Goal: Task Accomplishment & Management: Manage account settings

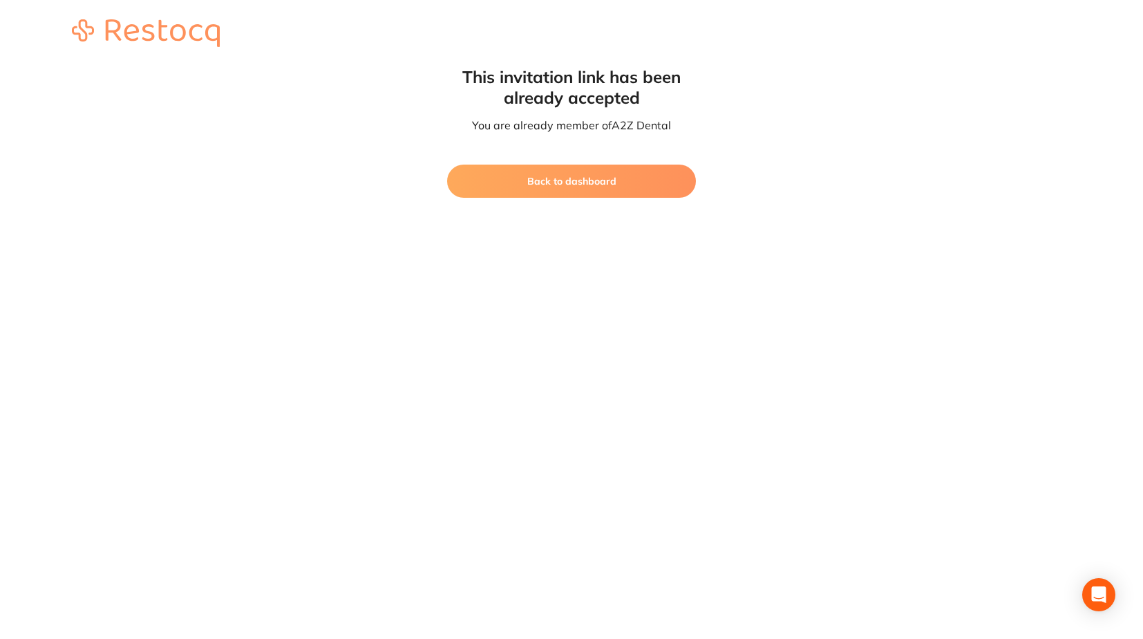
click at [600, 178] on button "Back to dashboard" at bounding box center [571, 181] width 249 height 33
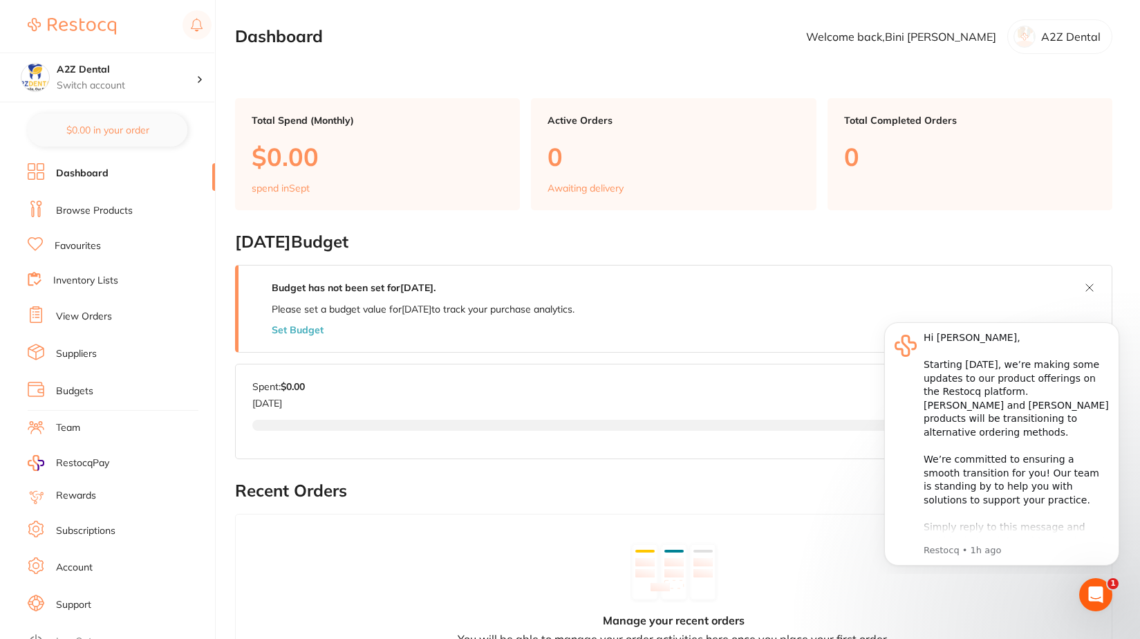
click at [73, 424] on link "Team" at bounding box center [68, 428] width 24 height 14
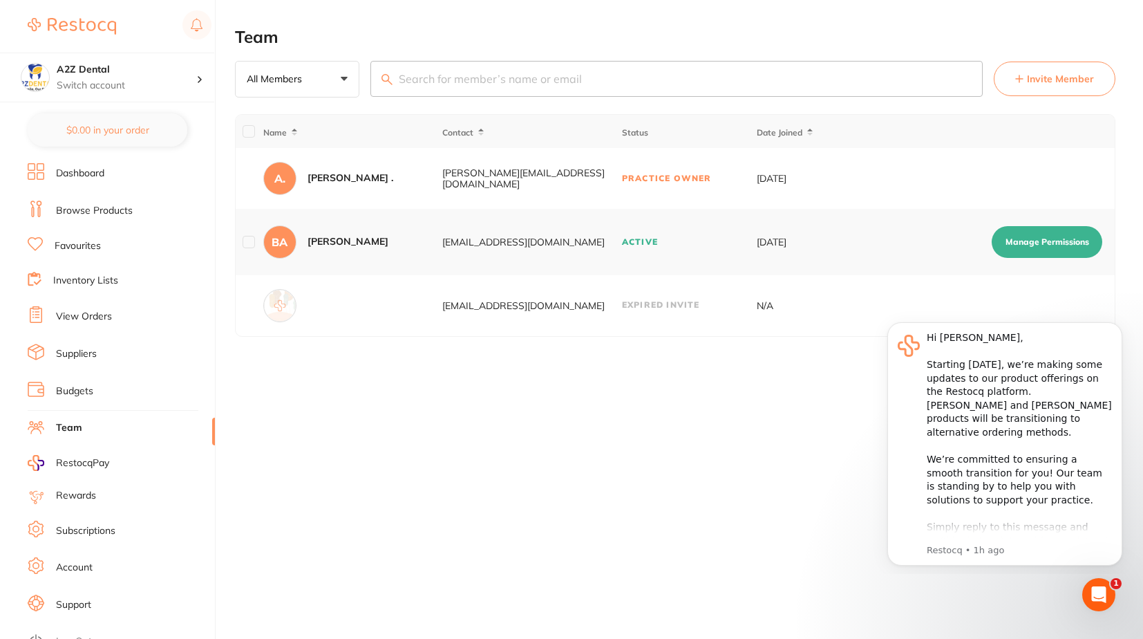
click at [1060, 74] on span "Invite Member" at bounding box center [1060, 79] width 67 height 14
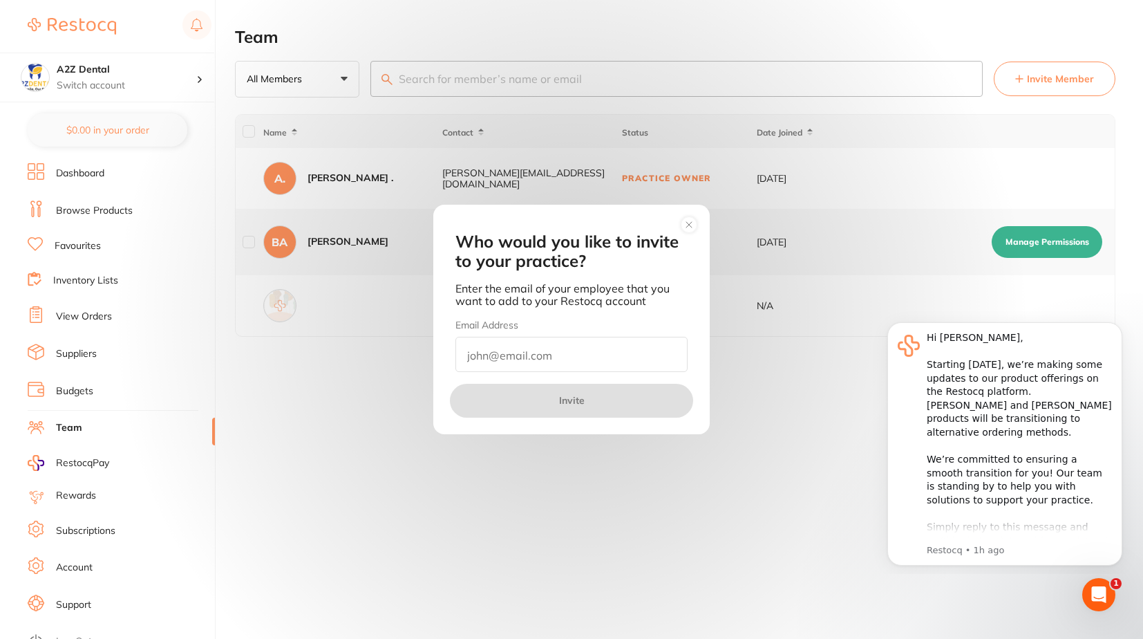
click at [496, 355] on input "email" at bounding box center [571, 354] width 232 height 35
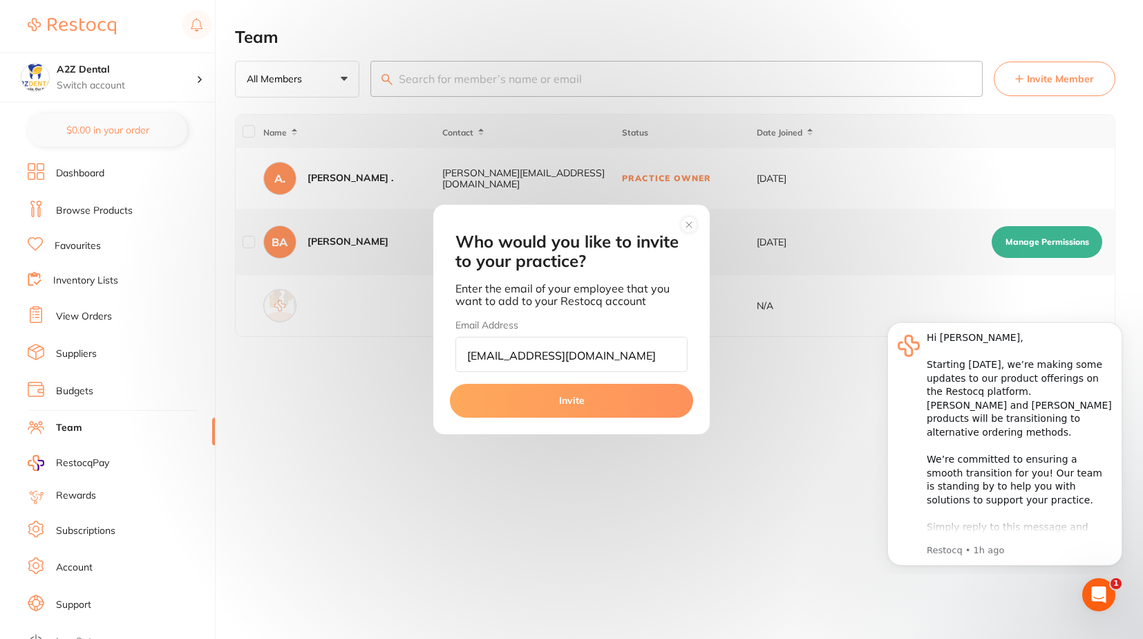
type input "[EMAIL_ADDRESS][DOMAIN_NAME]"
click at [570, 401] on button "Invite" at bounding box center [571, 400] width 243 height 33
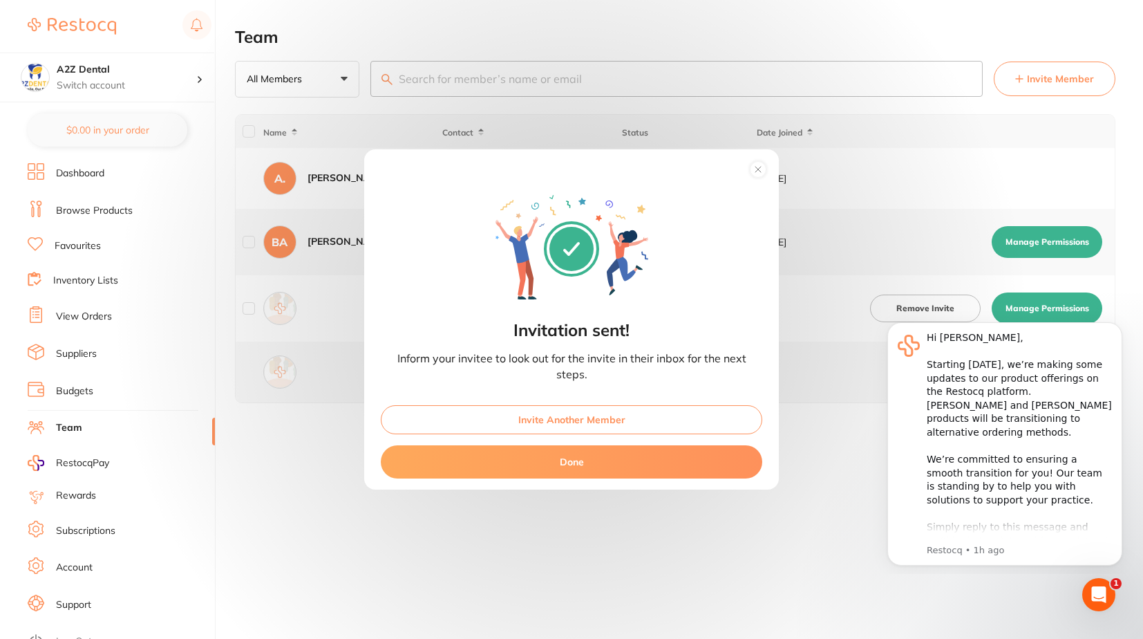
click at [566, 422] on button "Invite Another Member" at bounding box center [572, 419] width 382 height 29
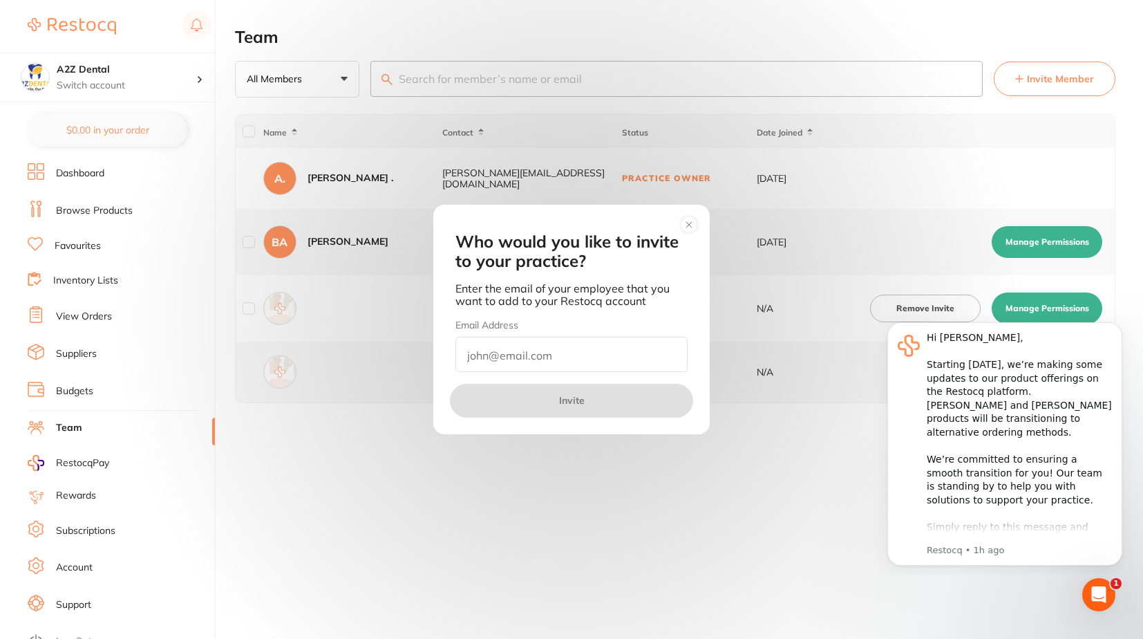
click at [6, 487] on div "Who would you like to invite to your practice? Enter the email of your employee…" at bounding box center [571, 319] width 1143 height 639
click at [523, 364] on input "email" at bounding box center [571, 354] width 232 height 35
paste input "Natasha Clark <tashl.clark@outlook.com>"
drag, startPoint x: 545, startPoint y: 348, endPoint x: 461, endPoint y: 346, distance: 83.7
click at [461, 346] on input "Natasha Clark <tashl.clark@outlook.com>" at bounding box center [571, 354] width 232 height 35
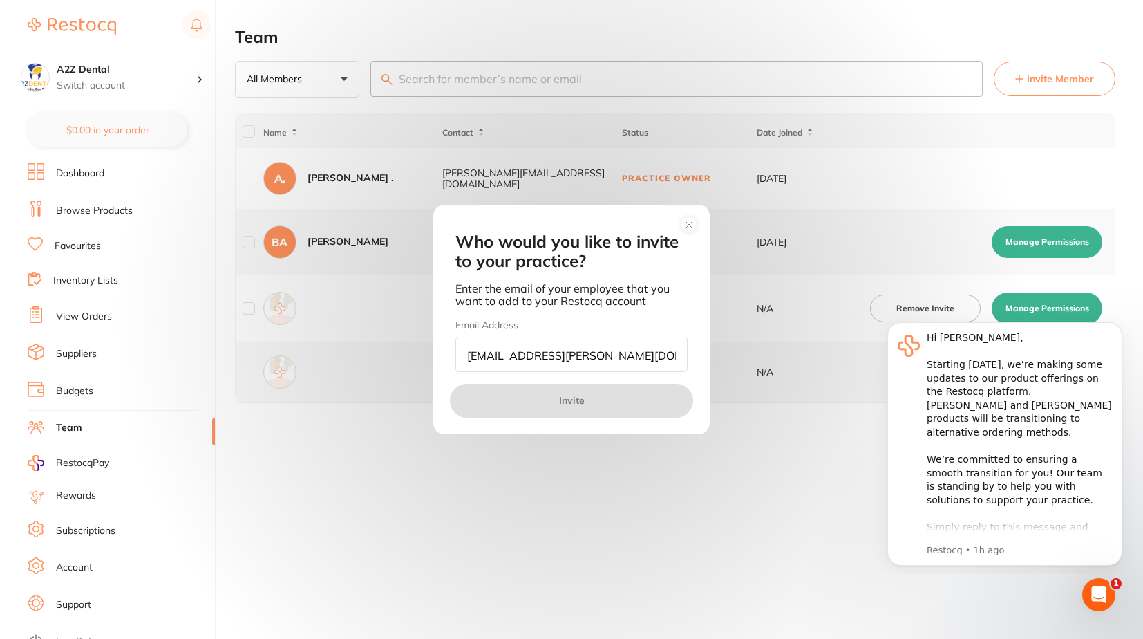
drag, startPoint x: 588, startPoint y: 347, endPoint x: 601, endPoint y: 348, distance: 13.2
click at [601, 348] on input "tashl.clark@outlook.com>" at bounding box center [571, 354] width 232 height 35
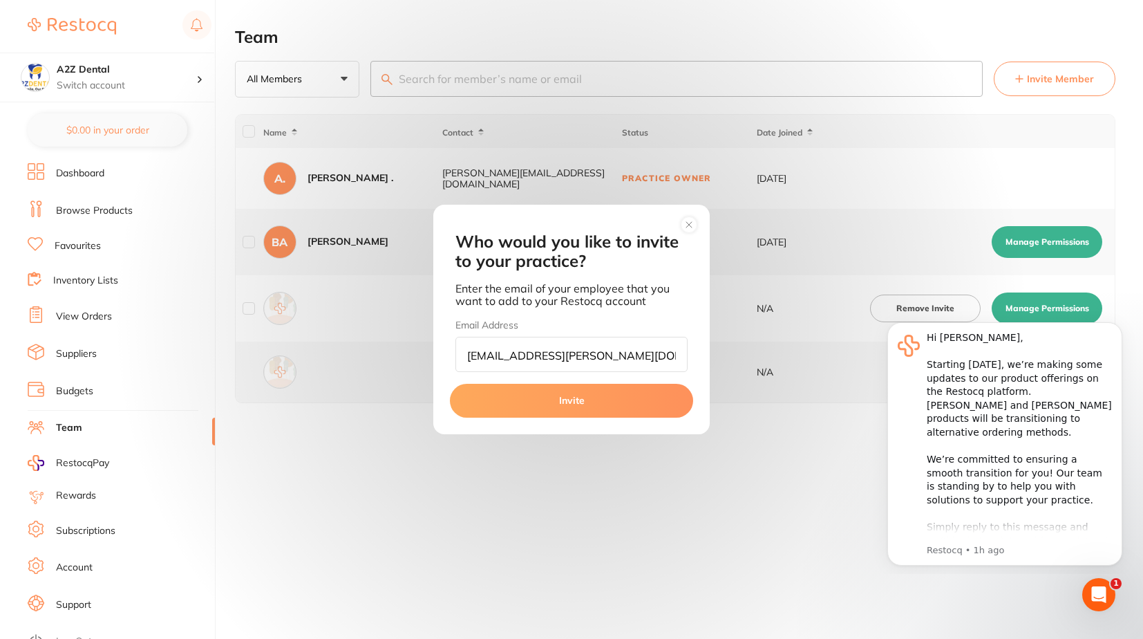
type input "tashl.clark@outlook.com"
click at [571, 401] on button "Invite" at bounding box center [571, 400] width 243 height 33
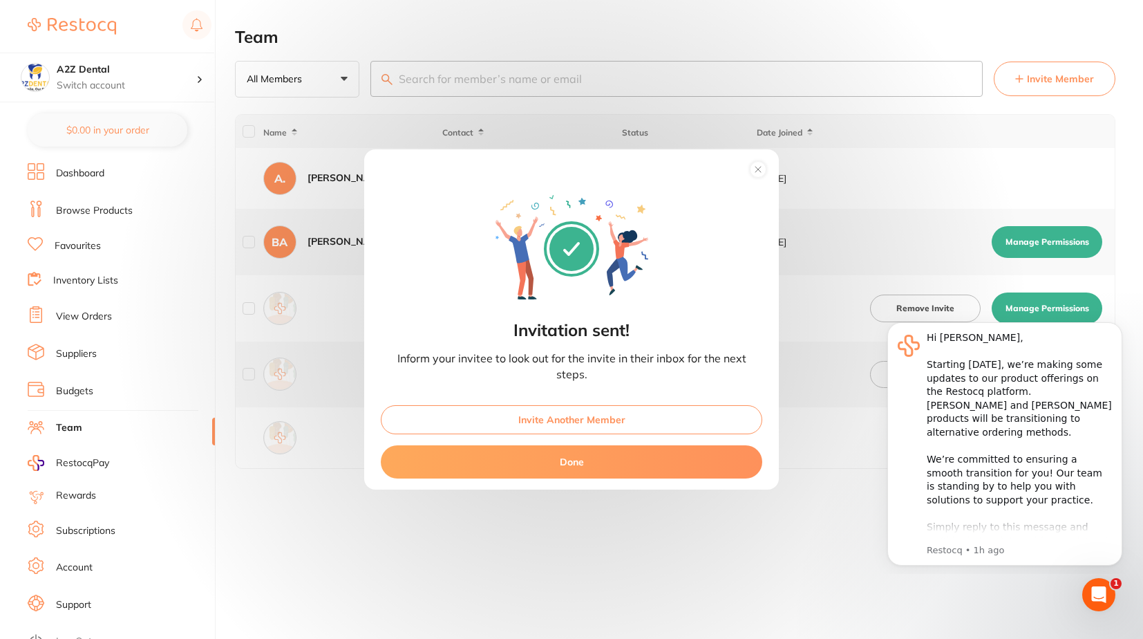
click at [569, 467] on button "Done" at bounding box center [572, 461] width 382 height 33
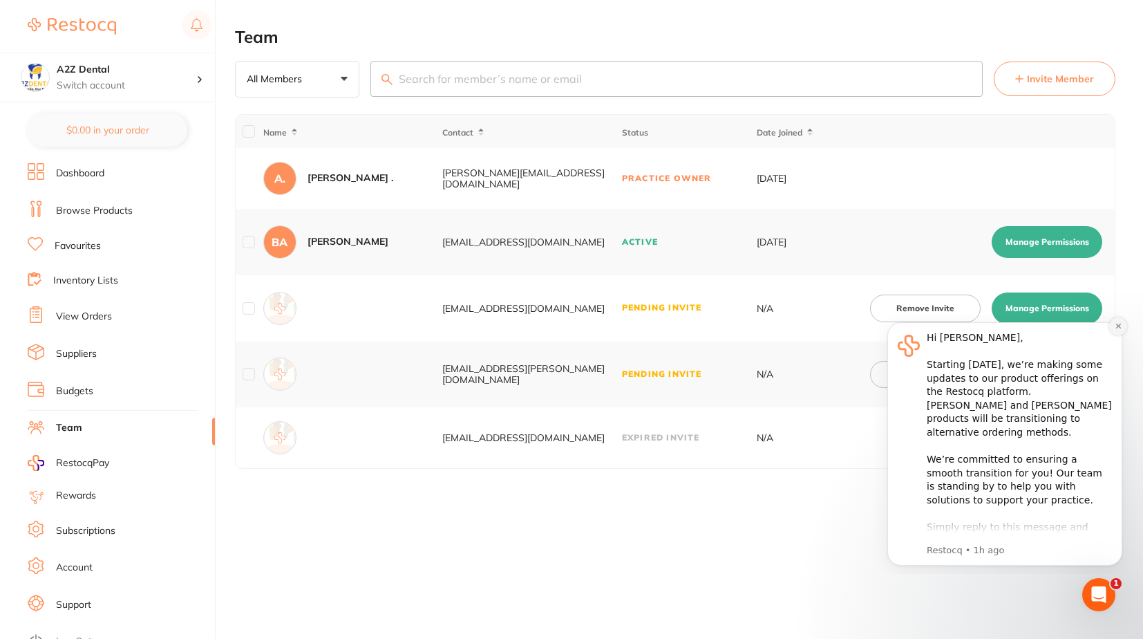
click at [1123, 321] on button "Dismiss notification" at bounding box center [1118, 326] width 18 height 18
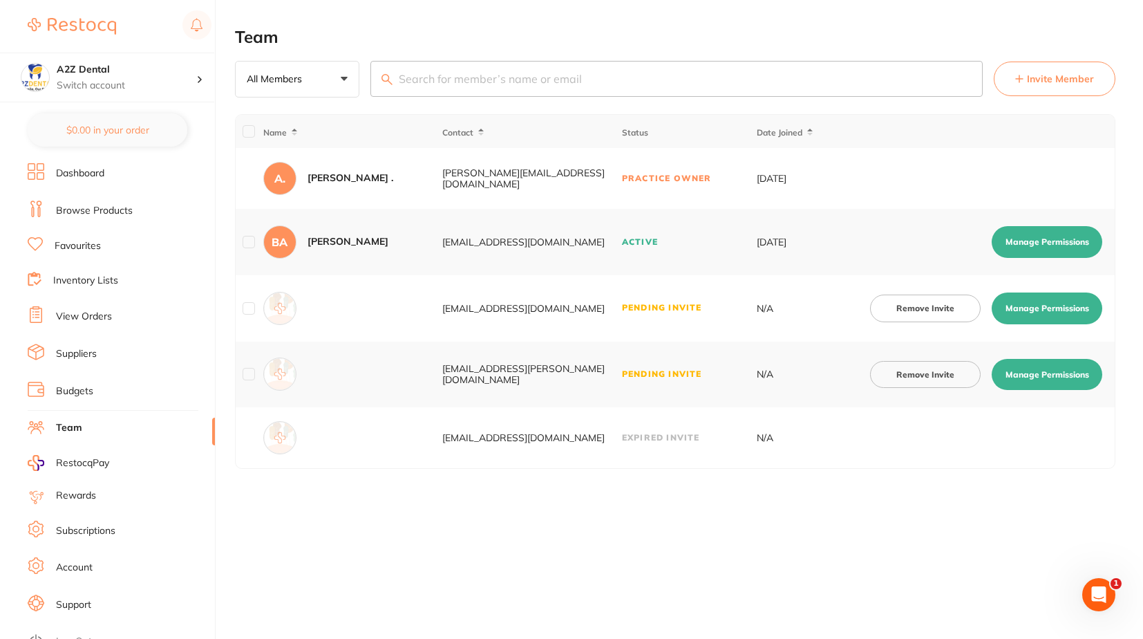
click at [1050, 308] on button "Manage Permissions" at bounding box center [1047, 308] width 111 height 32
checkbox input "true"
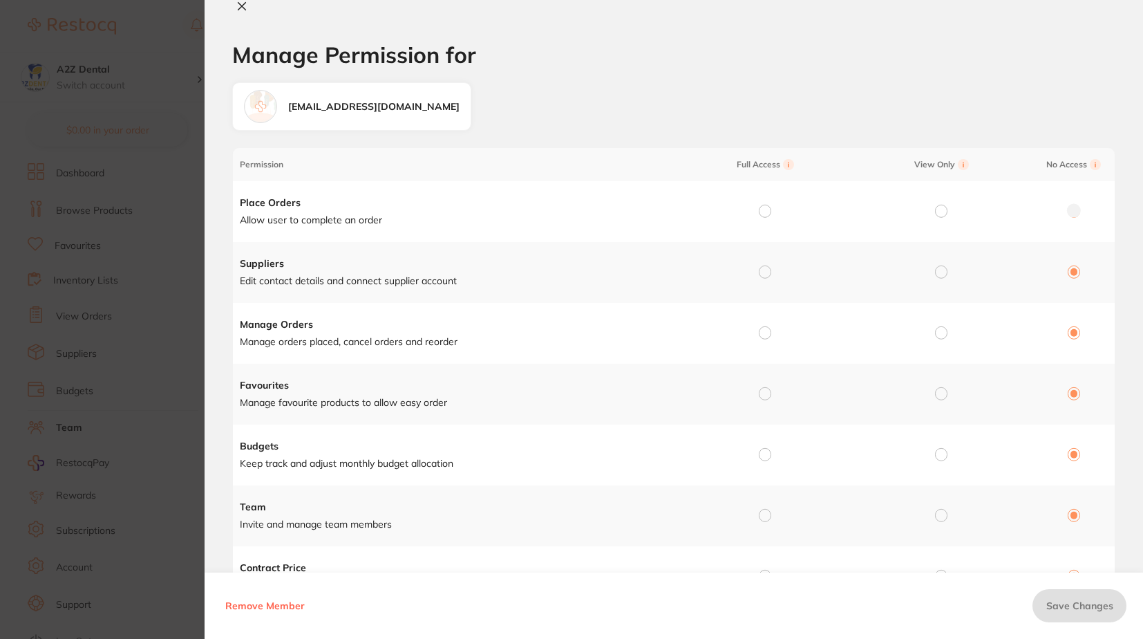
click at [940, 273] on input "radio" at bounding box center [941, 271] width 12 height 12
radio input "true"
radio input "false"
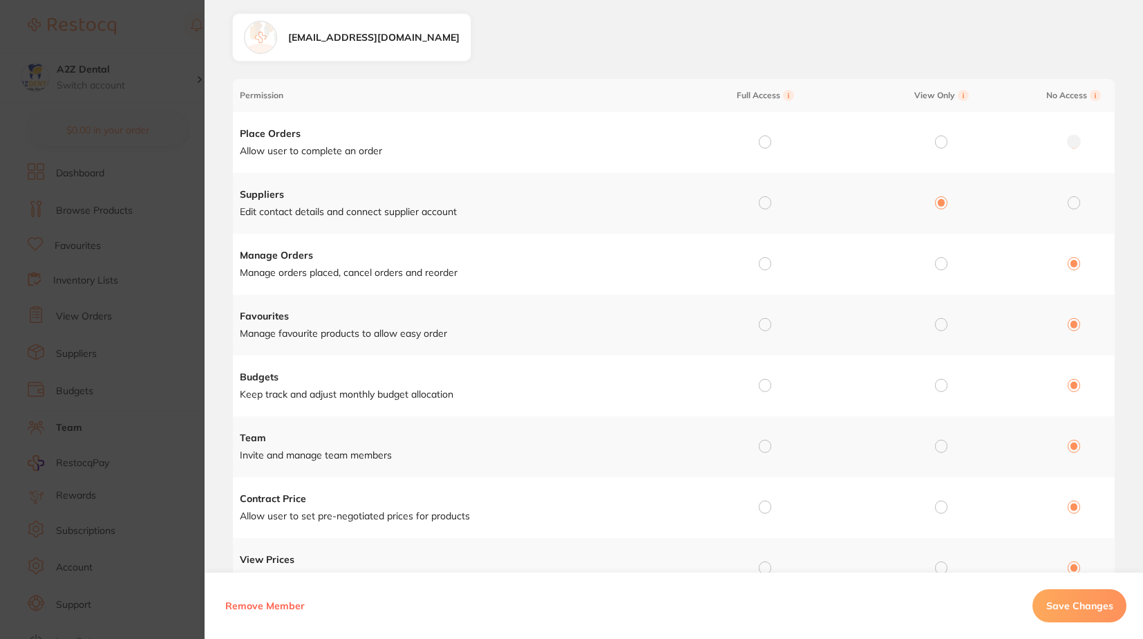
click at [939, 266] on input "radio" at bounding box center [941, 263] width 12 height 12
radio input "true"
radio input "false"
click at [936, 328] on input "radio" at bounding box center [941, 324] width 12 height 12
radio input "true"
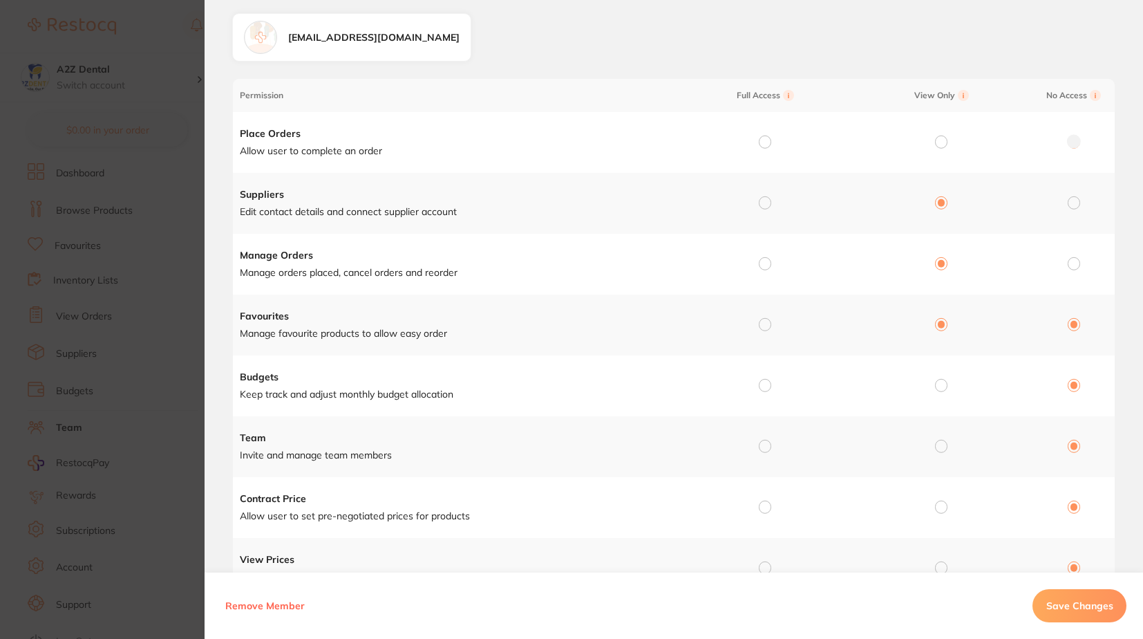
radio input "false"
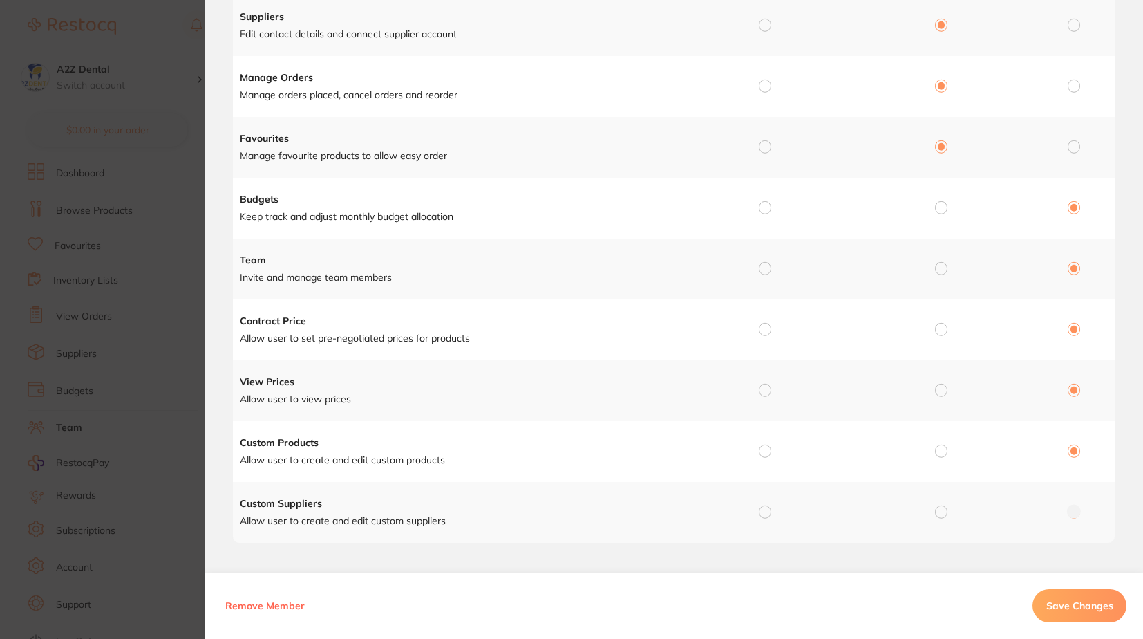
scroll to position [255, 0]
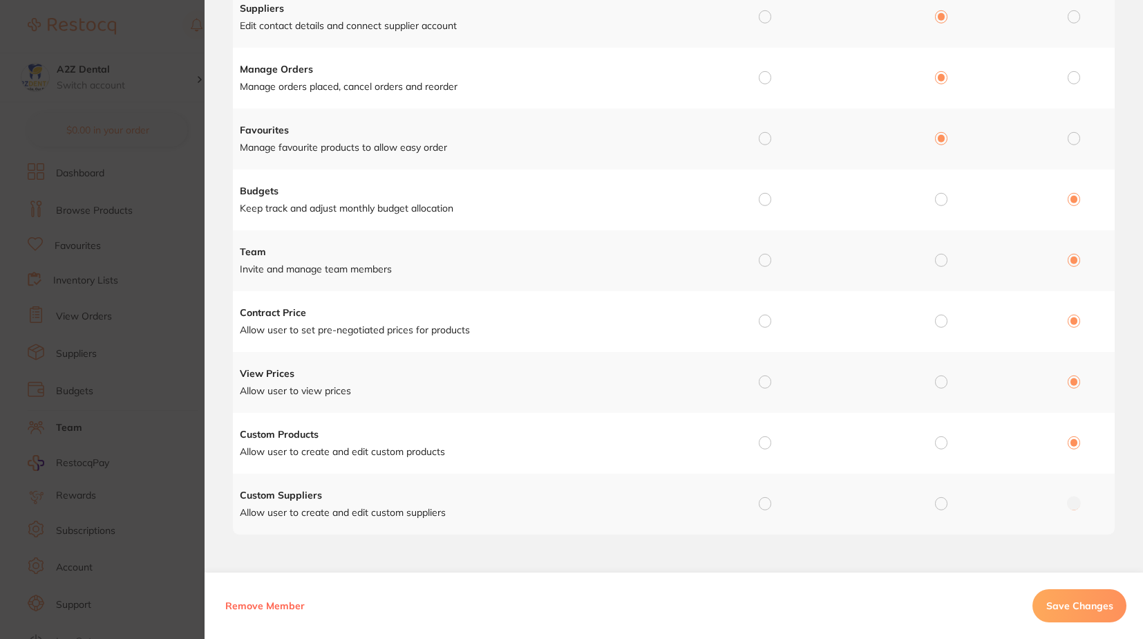
click at [937, 320] on input "radio" at bounding box center [941, 320] width 12 height 12
radio input "true"
radio input "false"
click at [941, 383] on input "radio" at bounding box center [941, 381] width 12 height 12
radio input "true"
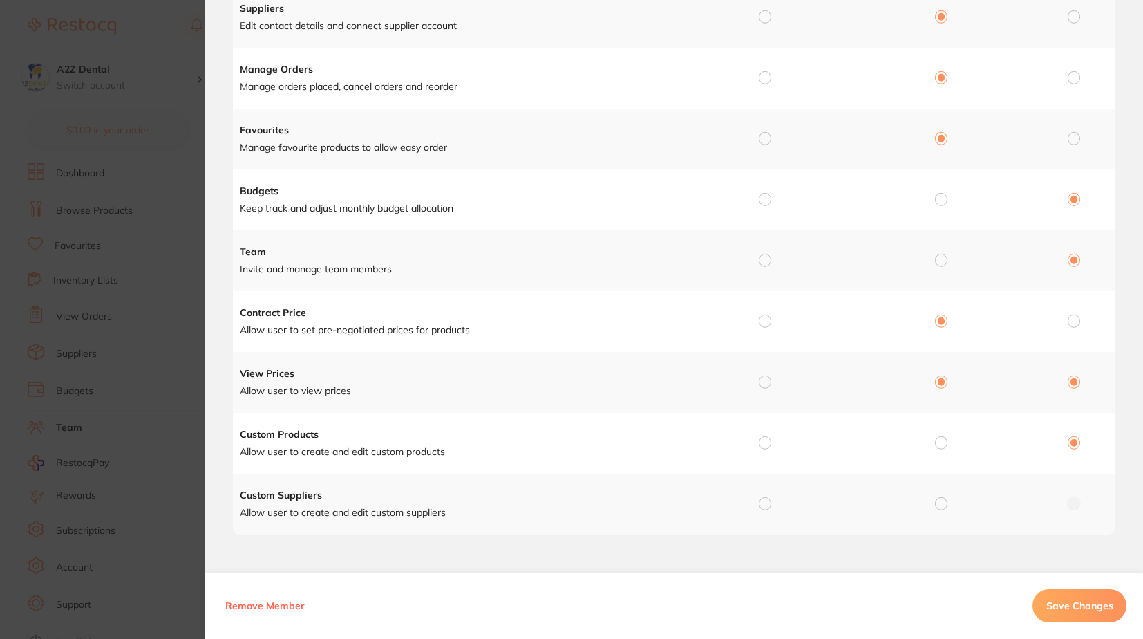
radio input "false"
click at [1138, 474] on div "Manage Permission for leonieandscott@bigpond.com Permission Full Access View On…" at bounding box center [674, 213] width 939 height 852
click at [941, 442] on input "radio" at bounding box center [941, 442] width 12 height 12
radio input "true"
radio input "false"
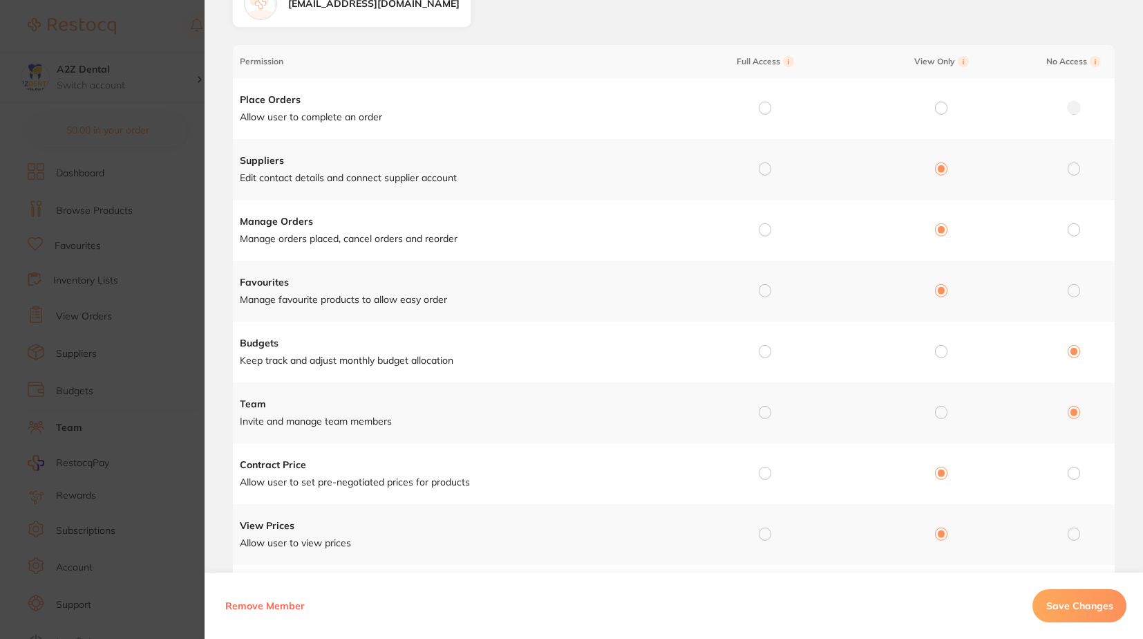
scroll to position [136, 0]
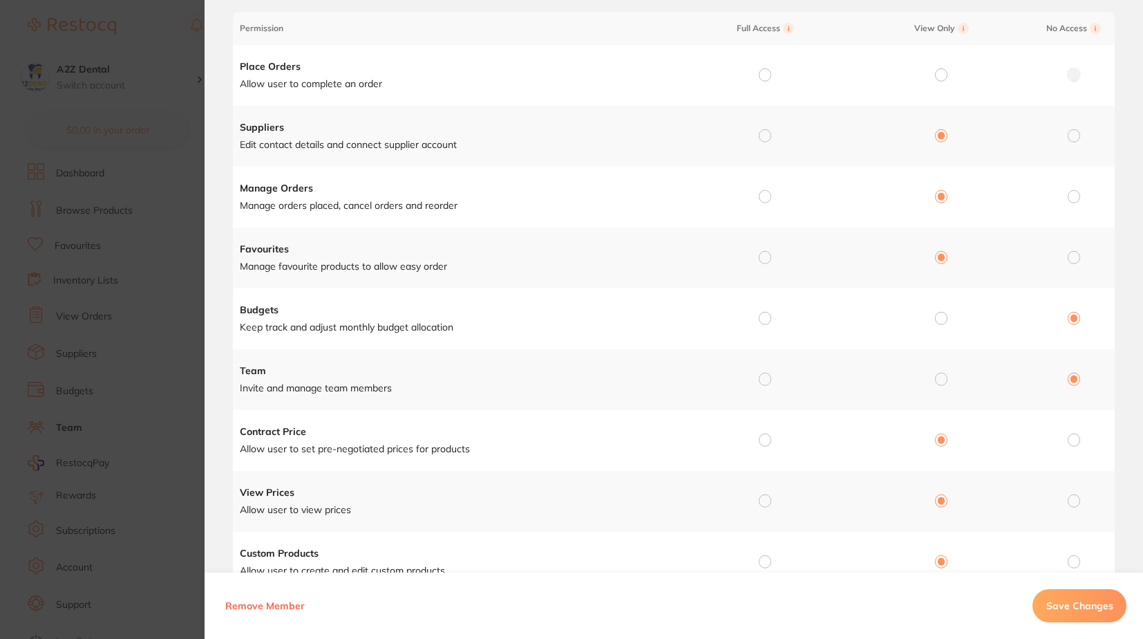
click at [1078, 599] on span "Save Changes" at bounding box center [1079, 605] width 67 height 12
click at [13, 567] on section "Manage Permission for Manage Permission for leonieandscott@bigpond.com Permissi…" at bounding box center [571, 319] width 1143 height 639
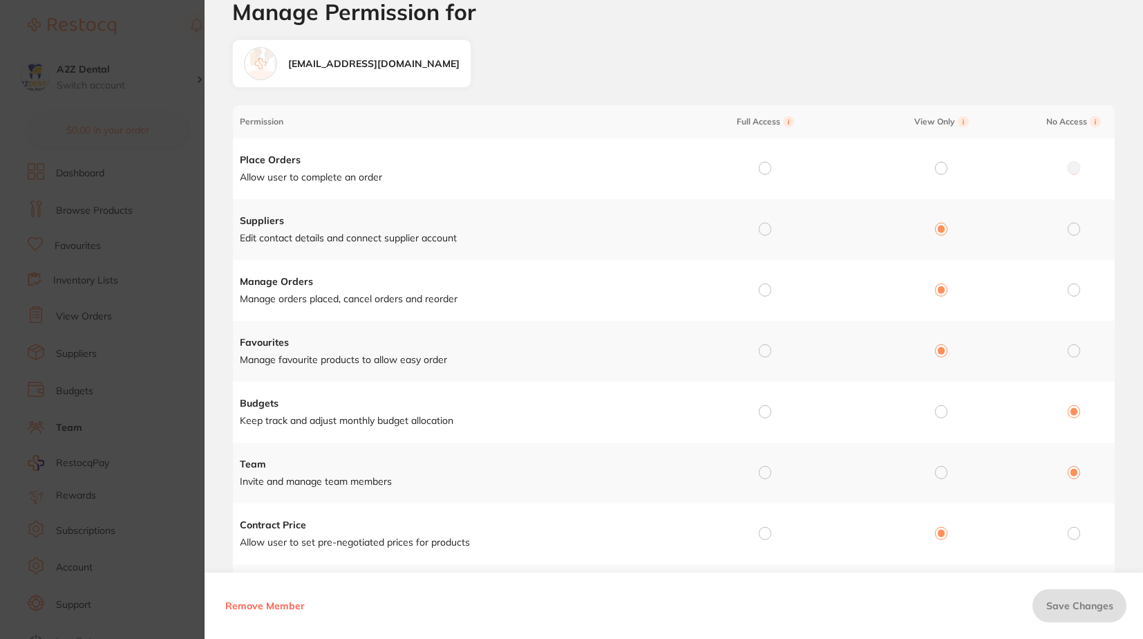
scroll to position [0, 0]
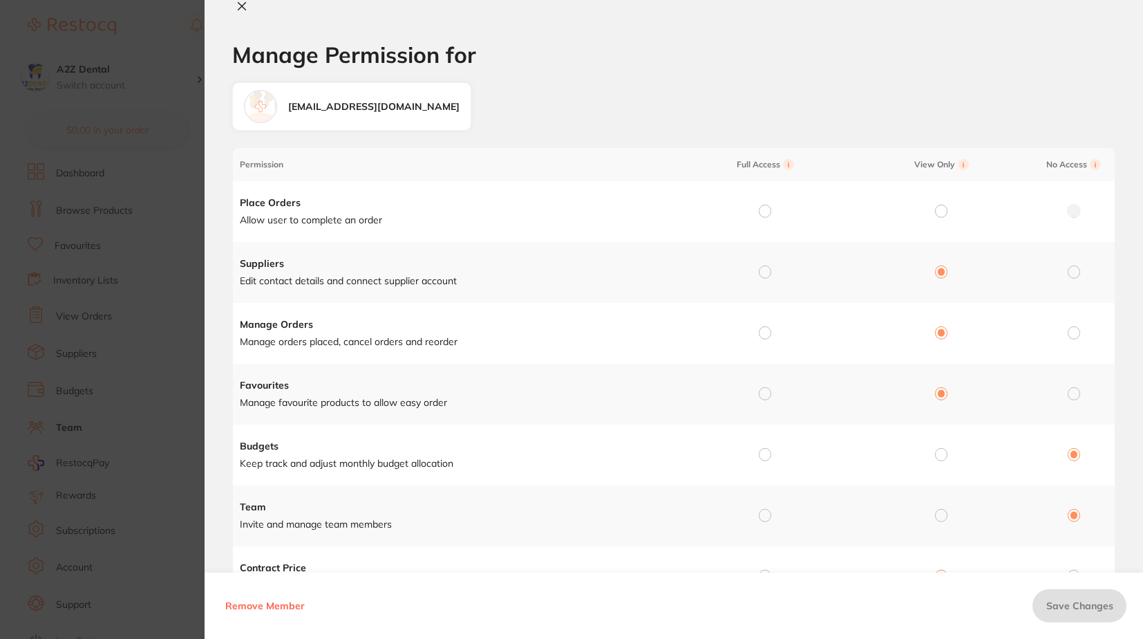
click at [241, 6] on icon at bounding box center [242, 7] width 8 height 8
checkbox input "false"
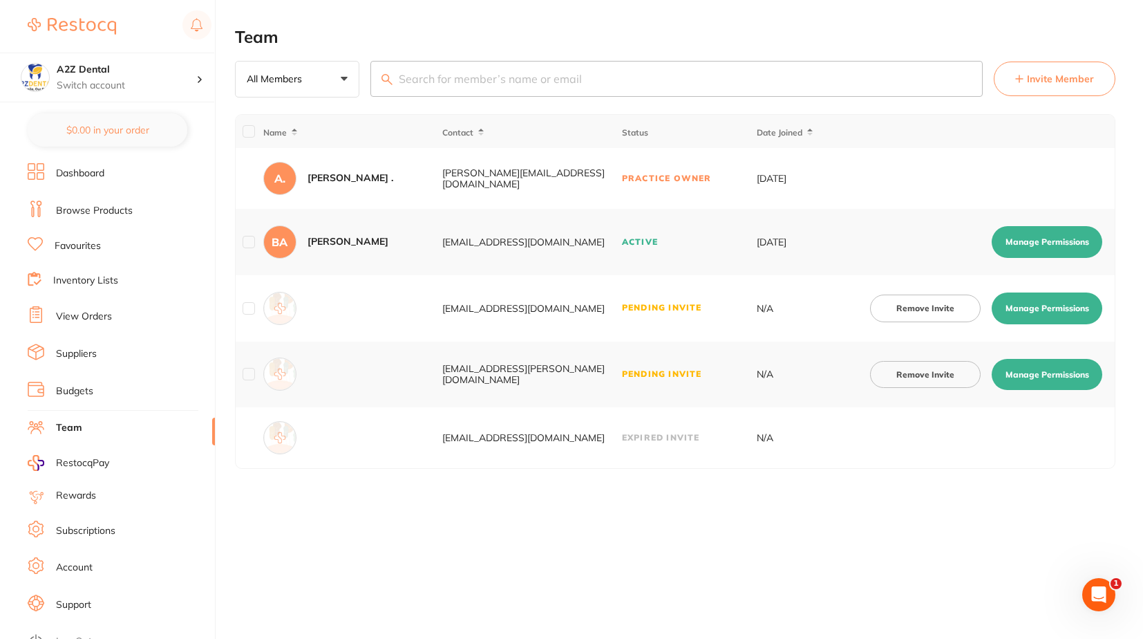
click at [1063, 374] on button "Manage Permissions" at bounding box center [1047, 375] width 111 height 32
checkbox input "true"
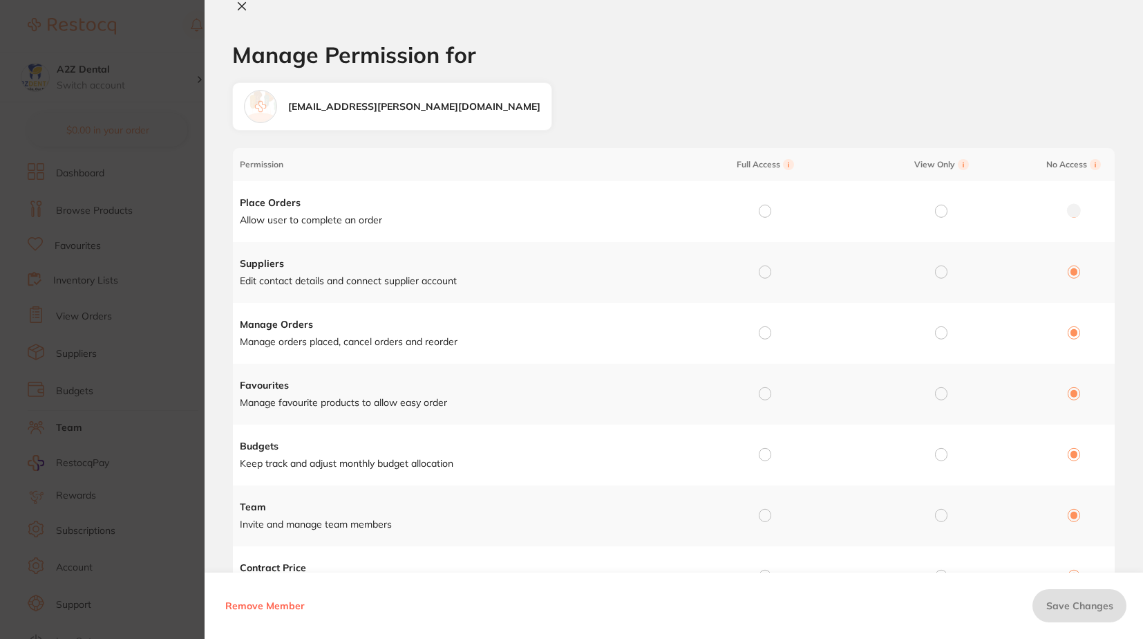
scroll to position [69, 0]
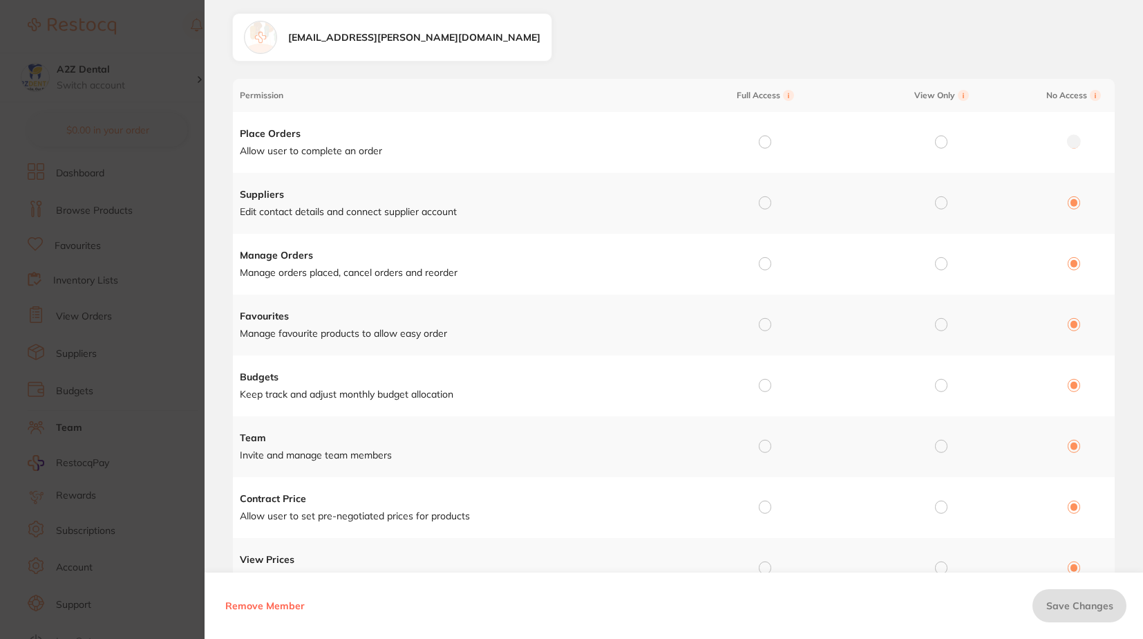
click at [941, 265] on input "radio" at bounding box center [941, 263] width 12 height 12
radio input "true"
radio input "false"
click at [937, 200] on input "radio" at bounding box center [941, 202] width 12 height 12
radio input "true"
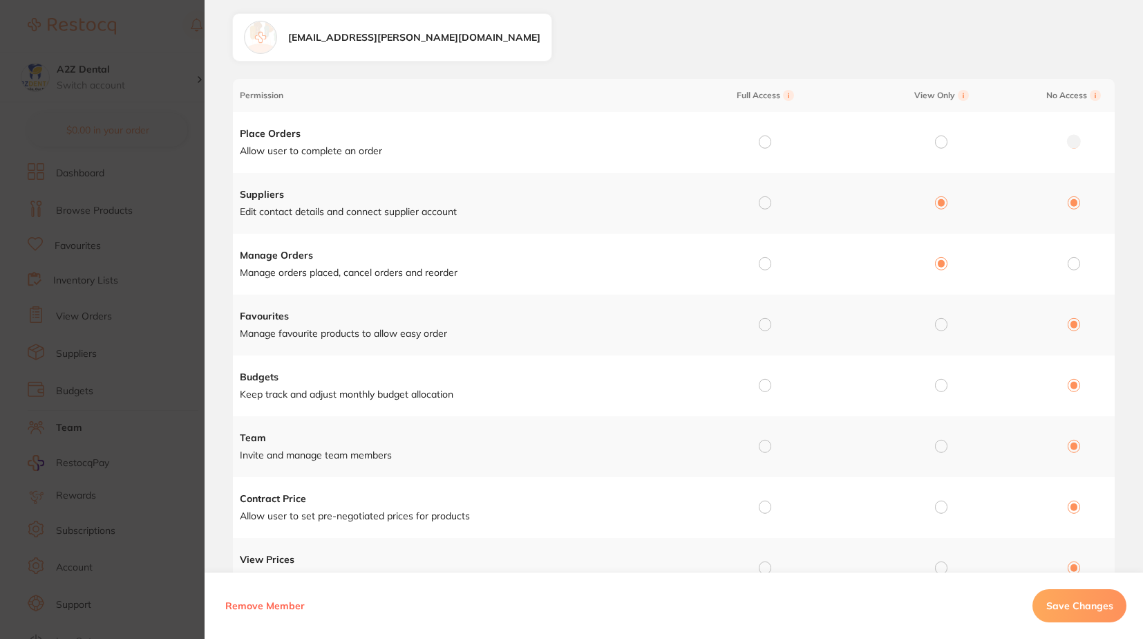
radio input "false"
click at [935, 327] on input "radio" at bounding box center [941, 324] width 12 height 12
radio input "true"
radio input "false"
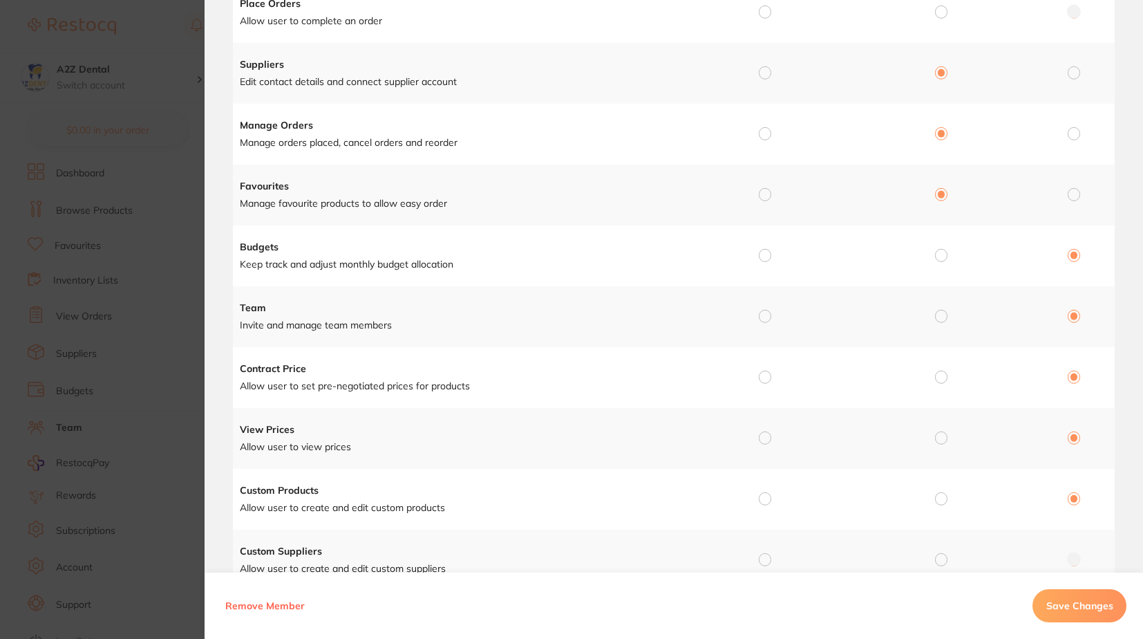
scroll to position [207, 0]
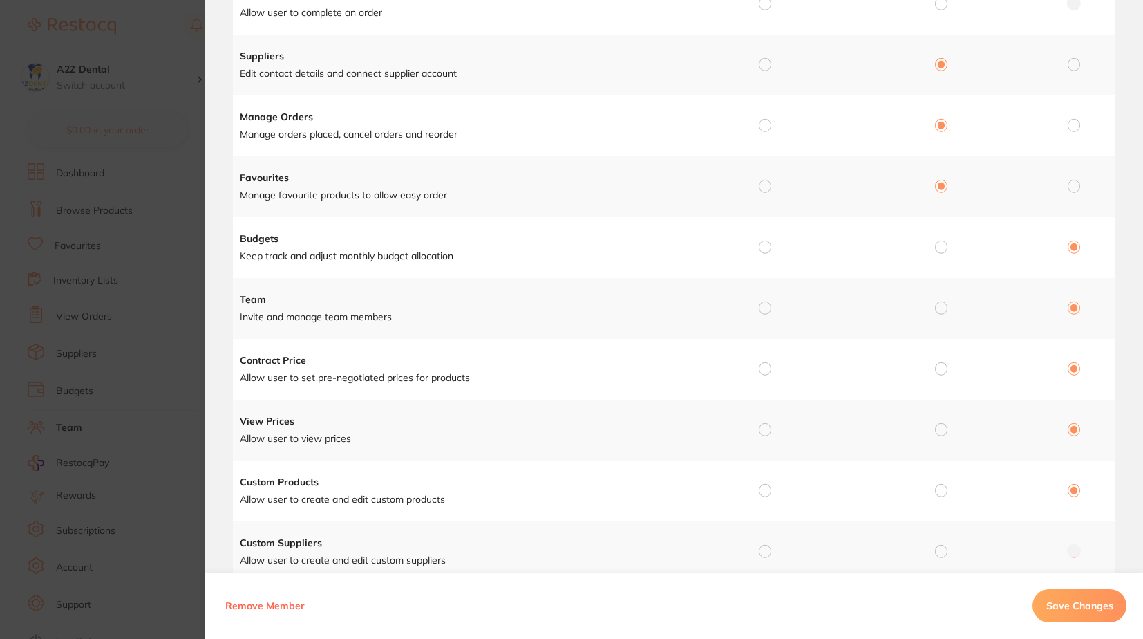
click at [939, 247] on input "radio" at bounding box center [941, 247] width 12 height 12
radio input "true"
click at [1068, 246] on input "radio" at bounding box center [1074, 247] width 12 height 12
radio input "true"
radio input "false"
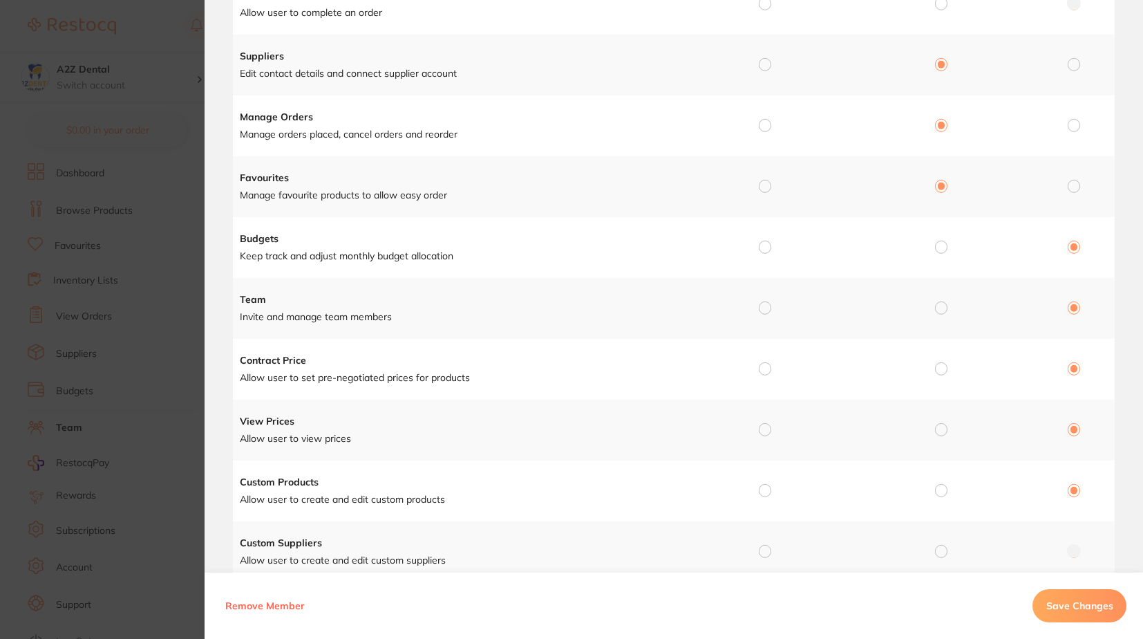
scroll to position [255, 0]
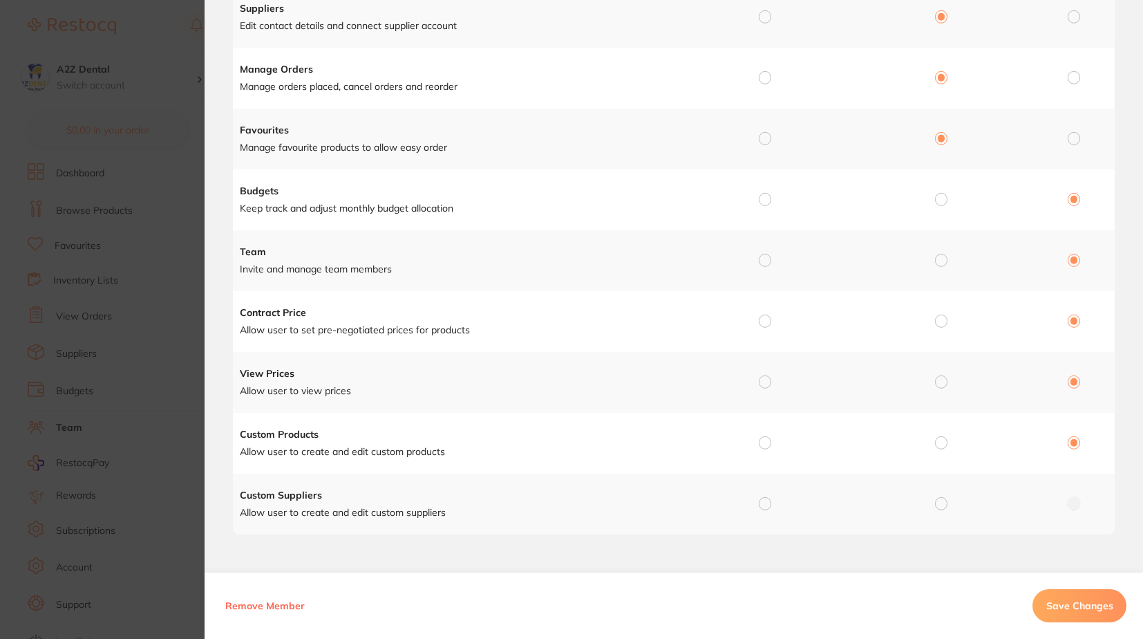
click at [939, 384] on input "radio" at bounding box center [941, 381] width 12 height 12
radio input "true"
radio input "false"
click at [1091, 601] on span "Save Changes" at bounding box center [1079, 605] width 67 height 12
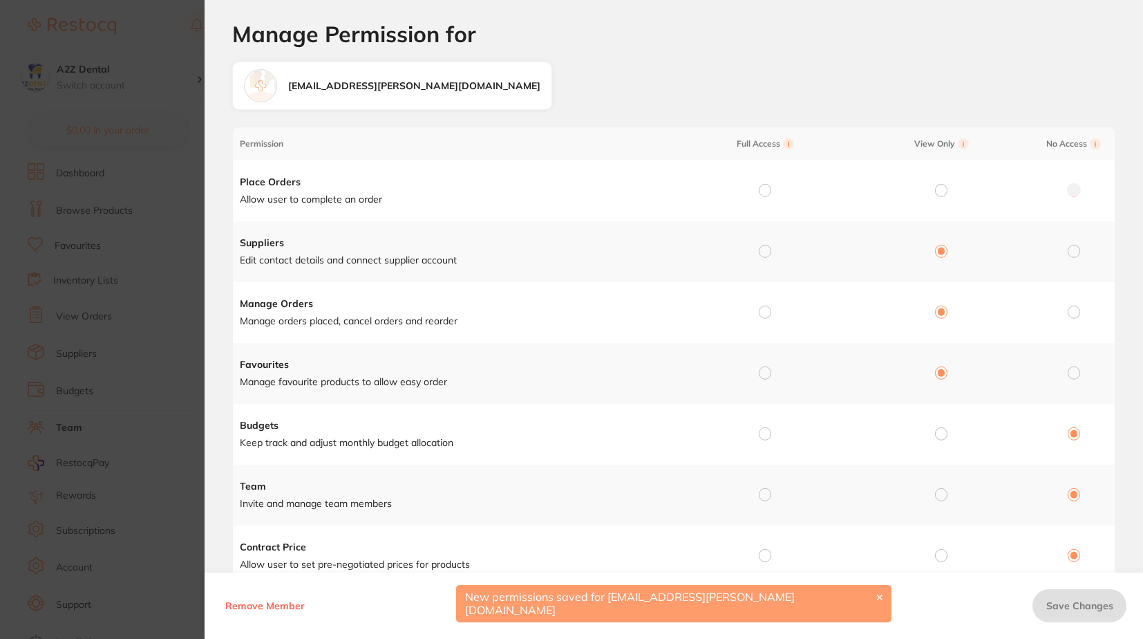
scroll to position [0, 0]
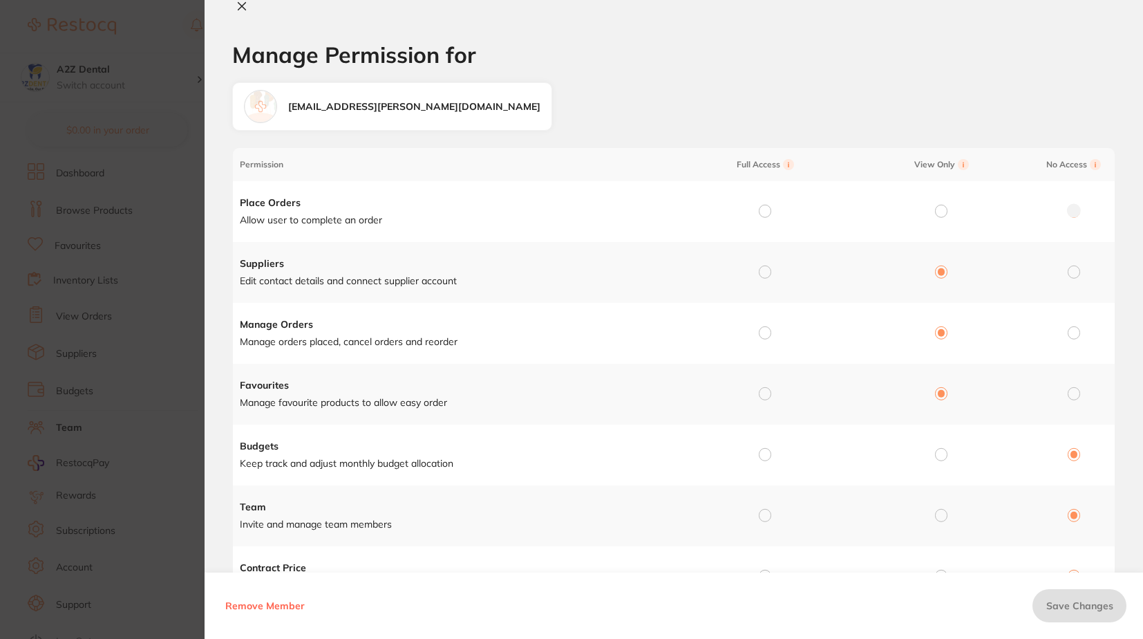
click at [156, 565] on section "Manage Permission for Manage Permission for tashl.clark@outlook.com Permission …" at bounding box center [571, 319] width 1143 height 639
click at [77, 173] on section "Manage Permission for Manage Permission for tashl.clark@outlook.com Permission …" at bounding box center [571, 319] width 1143 height 639
click at [238, 6] on icon at bounding box center [241, 6] width 11 height 11
checkbox input "false"
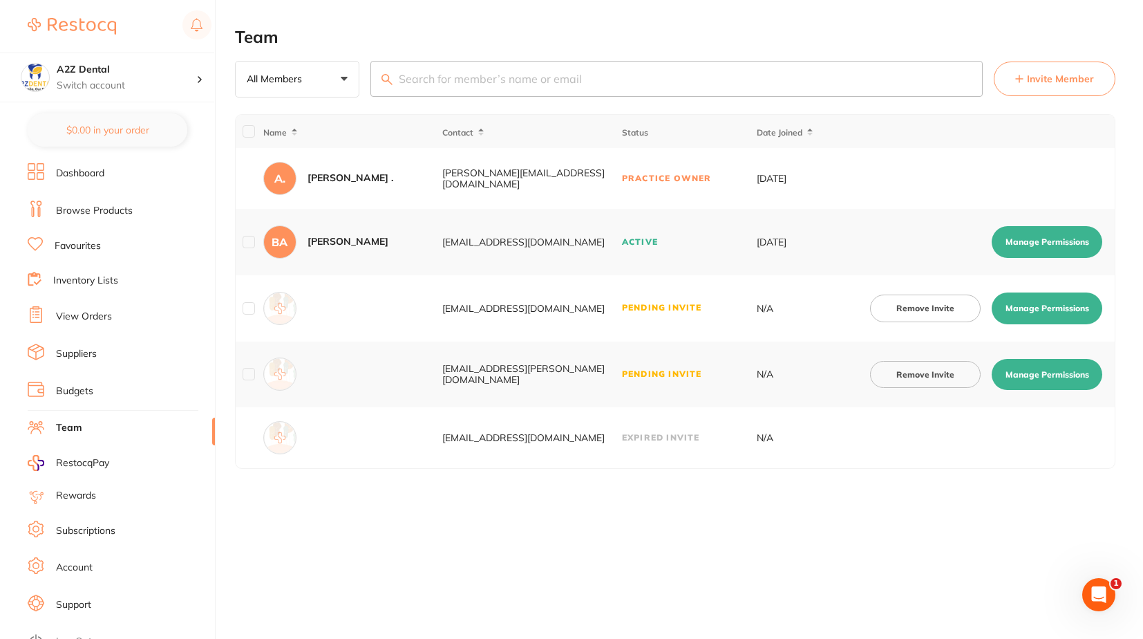
click at [87, 279] on link "Inventory Lists" at bounding box center [85, 281] width 65 height 14
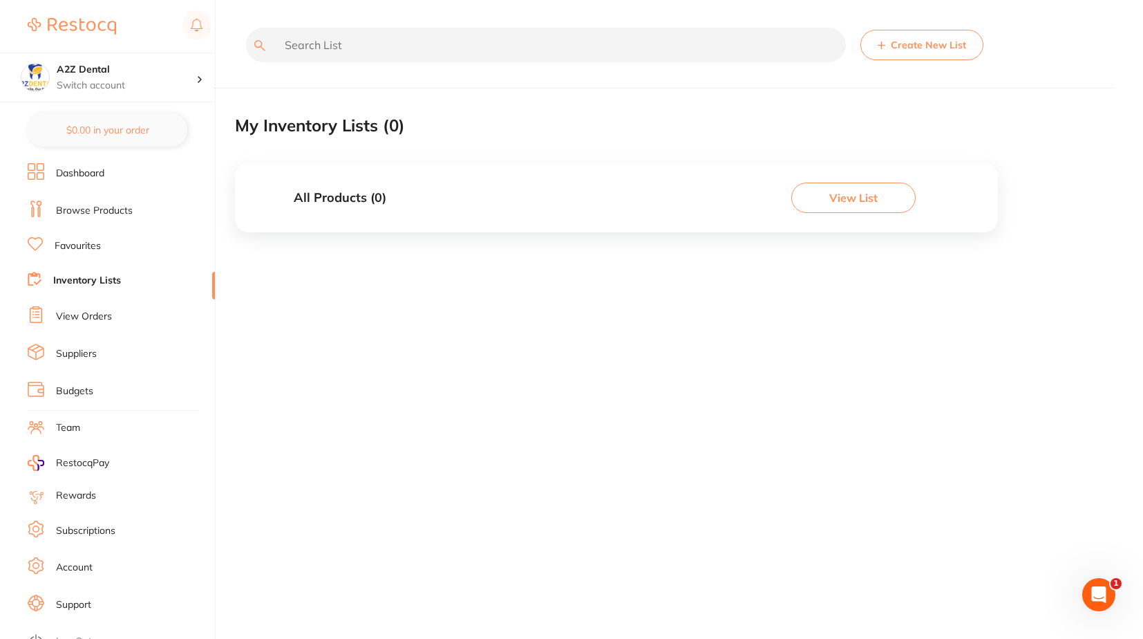
click at [82, 350] on link "Suppliers" at bounding box center [76, 354] width 41 height 14
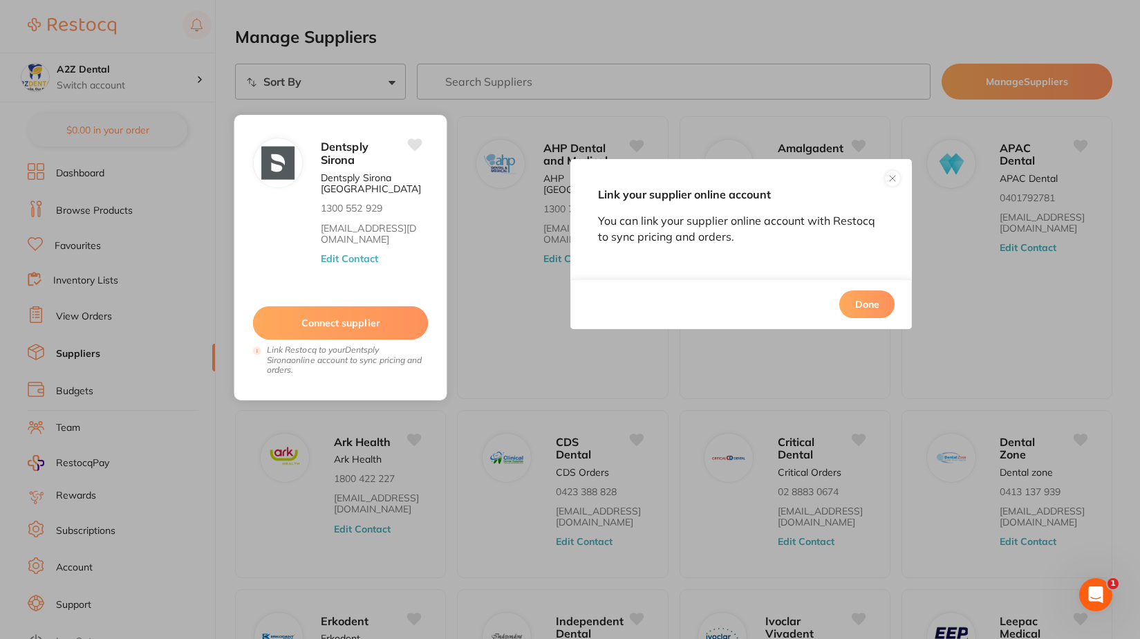
click at [328, 323] on button "Connect supplier" at bounding box center [341, 323] width 176 height 34
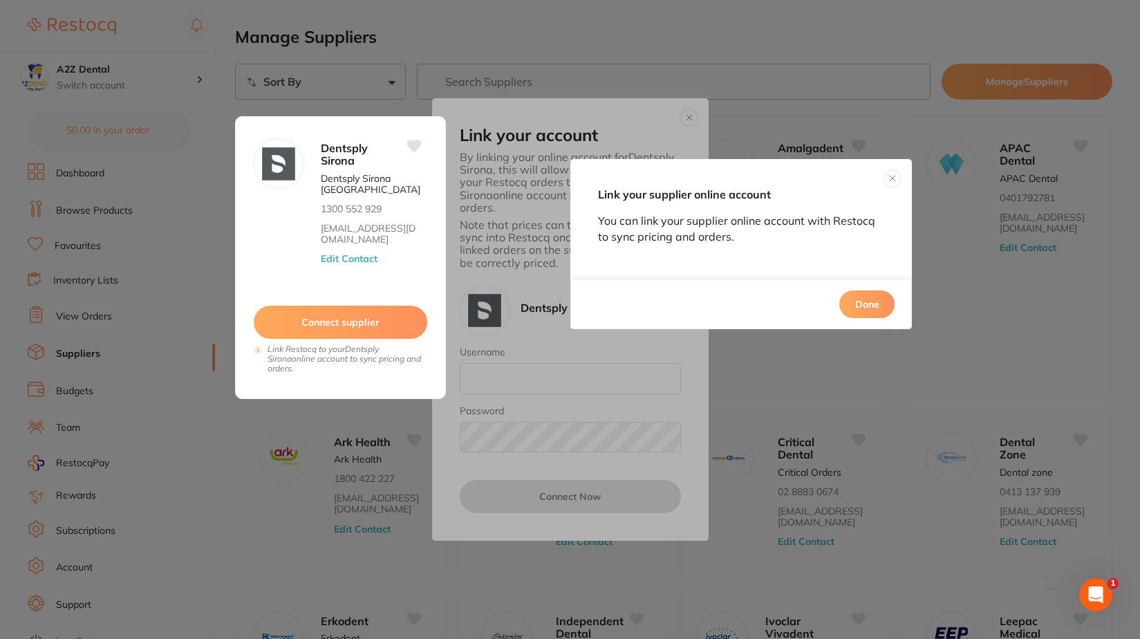
click at [485, 377] on div "Link your supplier online account You can link your supplier online account wit…" at bounding box center [570, 319] width 1140 height 639
click at [491, 444] on div "Link your supplier online account You can link your supplier online account wit…" at bounding box center [570, 319] width 1140 height 639
click at [890, 176] on button at bounding box center [892, 178] width 17 height 17
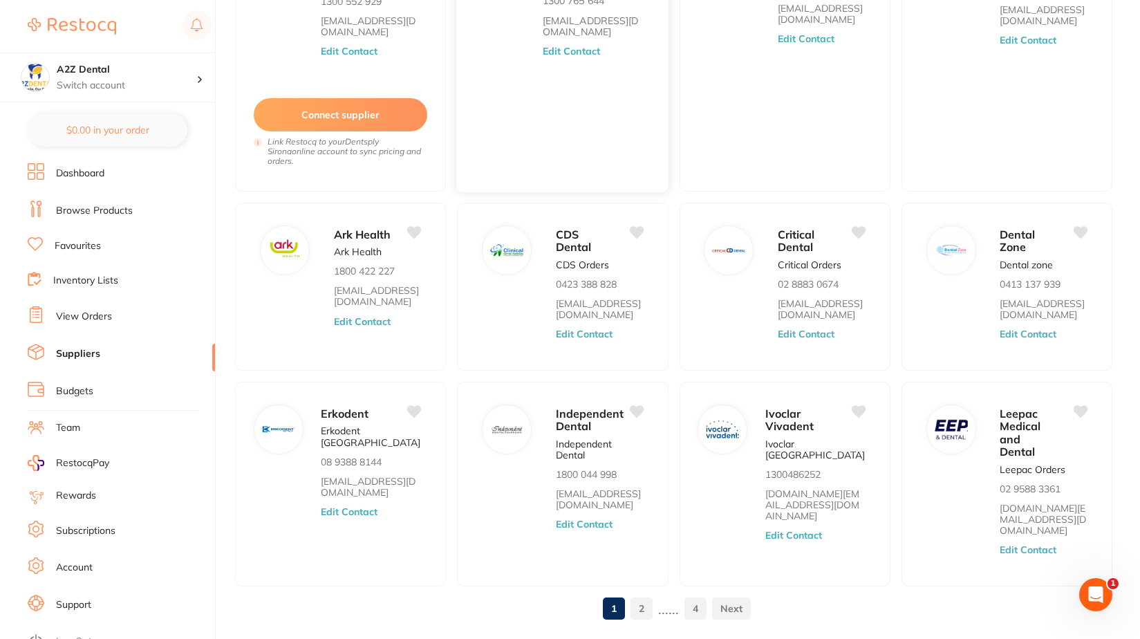
scroll to position [228, 0]
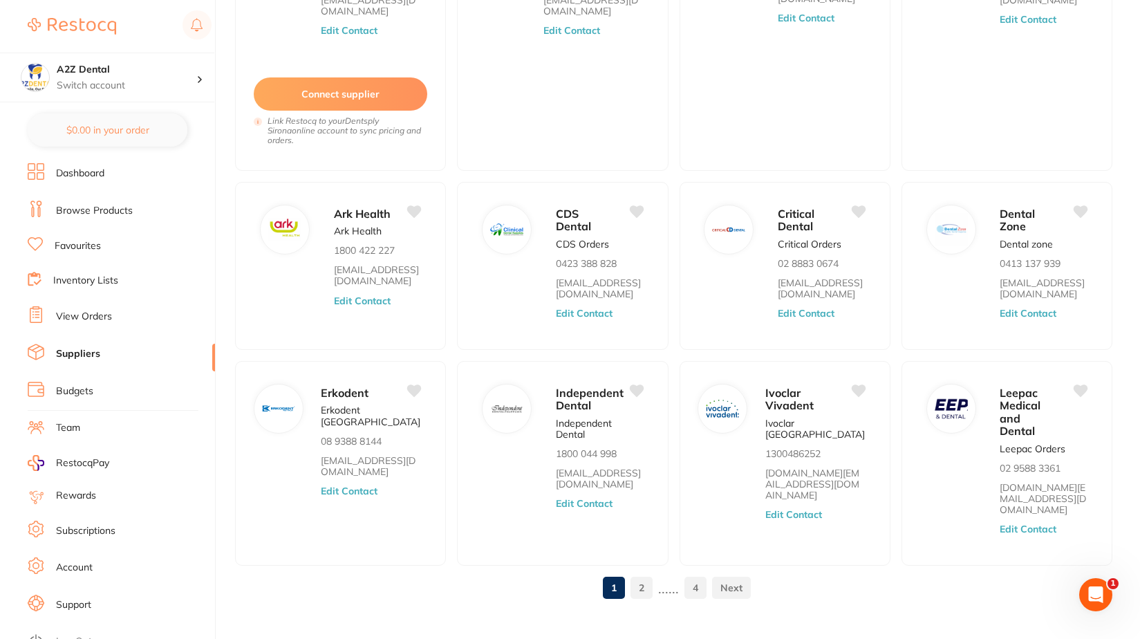
click at [729, 574] on link at bounding box center [731, 588] width 39 height 28
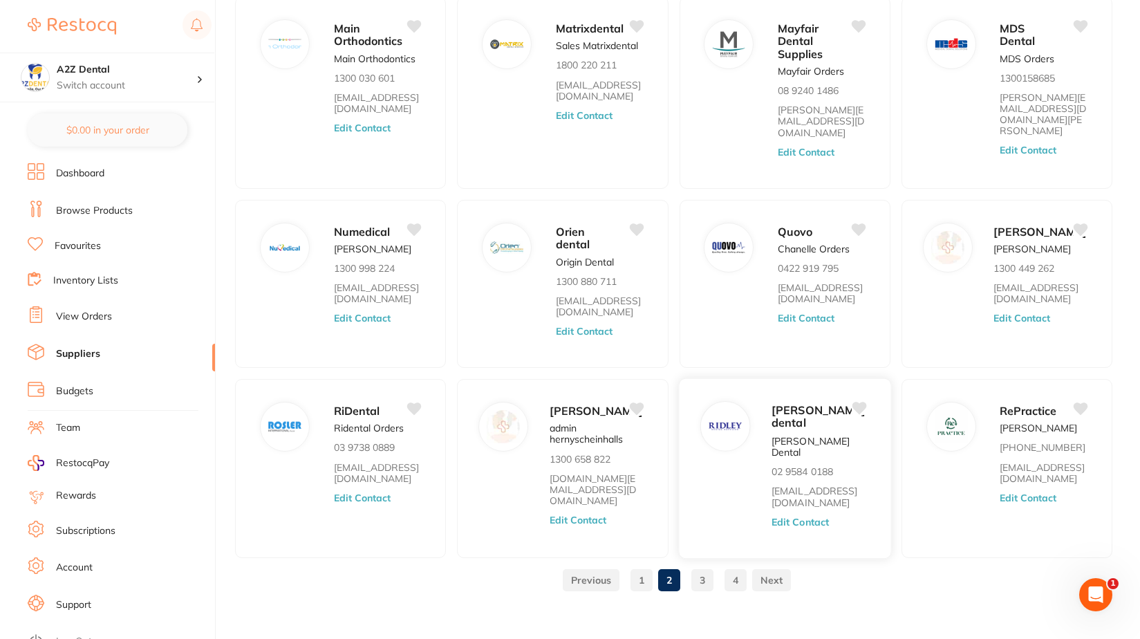
scroll to position [135, 0]
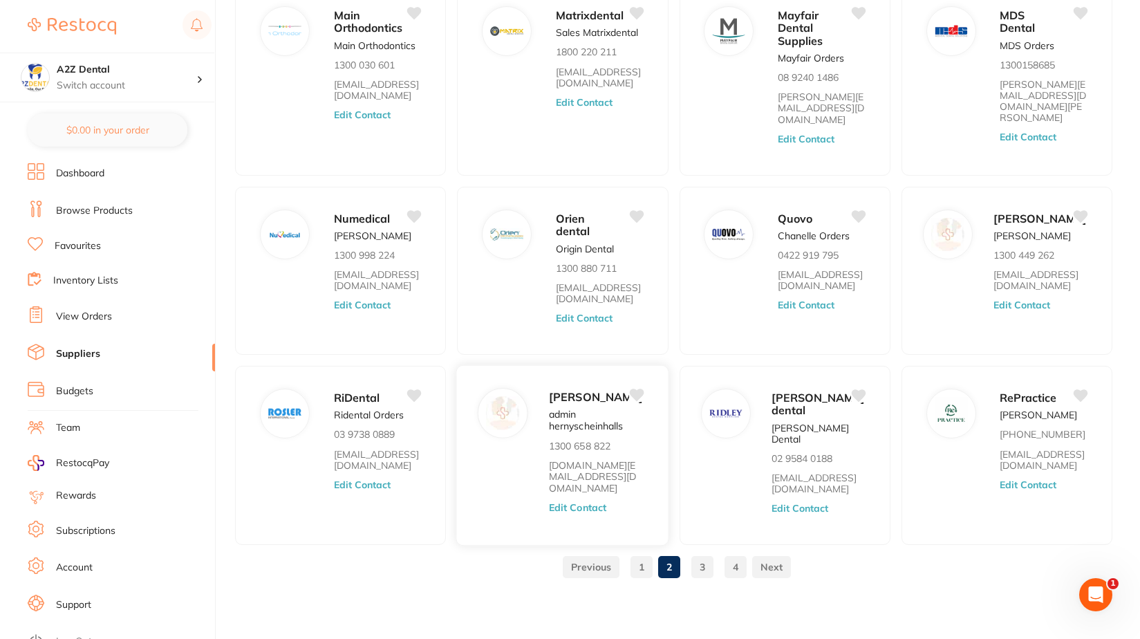
click at [585, 509] on button "Edit Contact" at bounding box center [577, 507] width 57 height 11
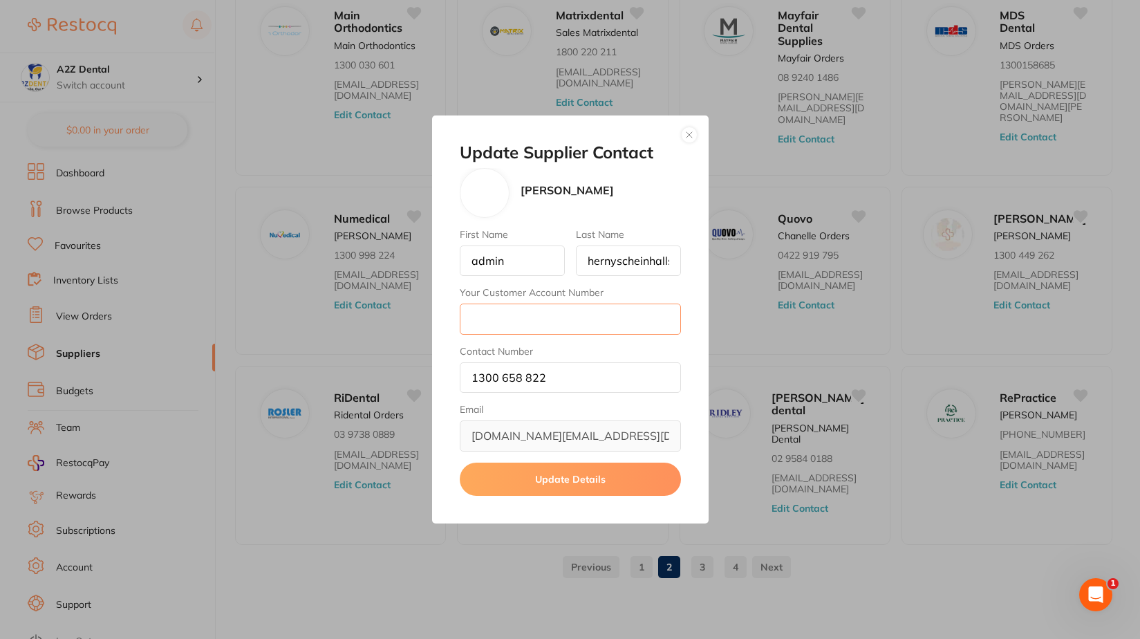
click at [489, 313] on input "Your Customer Account Number" at bounding box center [570, 318] width 221 height 30
click at [523, 254] on input "admin" at bounding box center [512, 260] width 105 height 30
click at [371, 545] on div "Update Supplier Contact Henry Schein Halas First Name admin Last Name hernysche…" at bounding box center [570, 319] width 1140 height 639
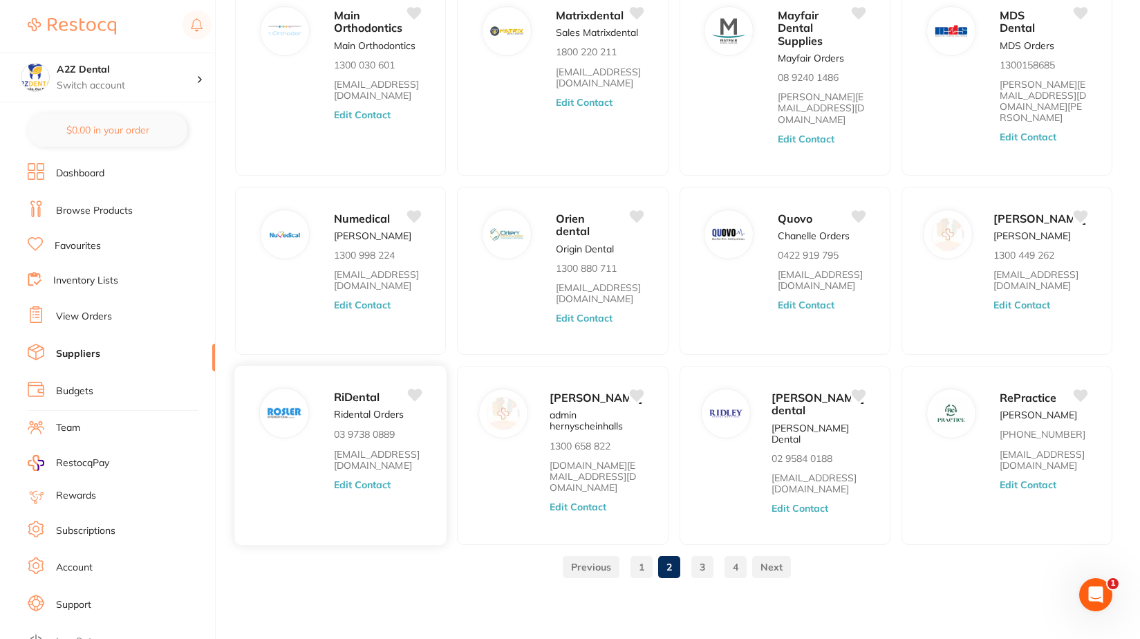
click at [353, 479] on button "Edit Contact" at bounding box center [362, 484] width 57 height 11
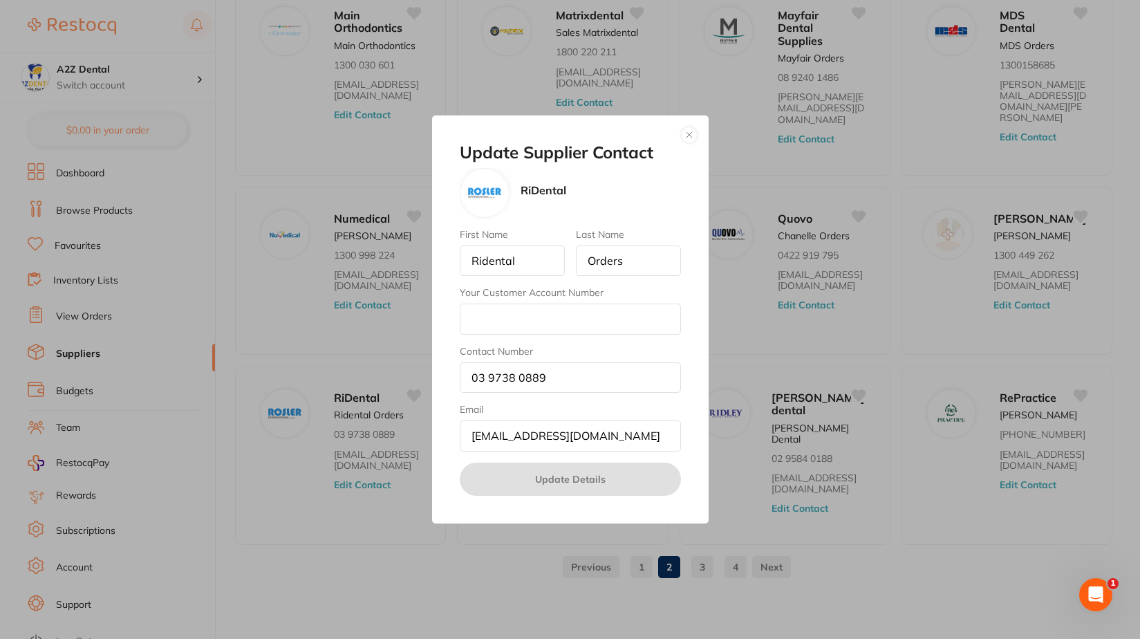
drag, startPoint x: 353, startPoint y: 461, endPoint x: 359, endPoint y: 495, distance: 34.6
click at [359, 495] on div "Update Supplier Contact RiDental First Name Ridental Last Name Orders Your Cust…" at bounding box center [570, 319] width 1140 height 639
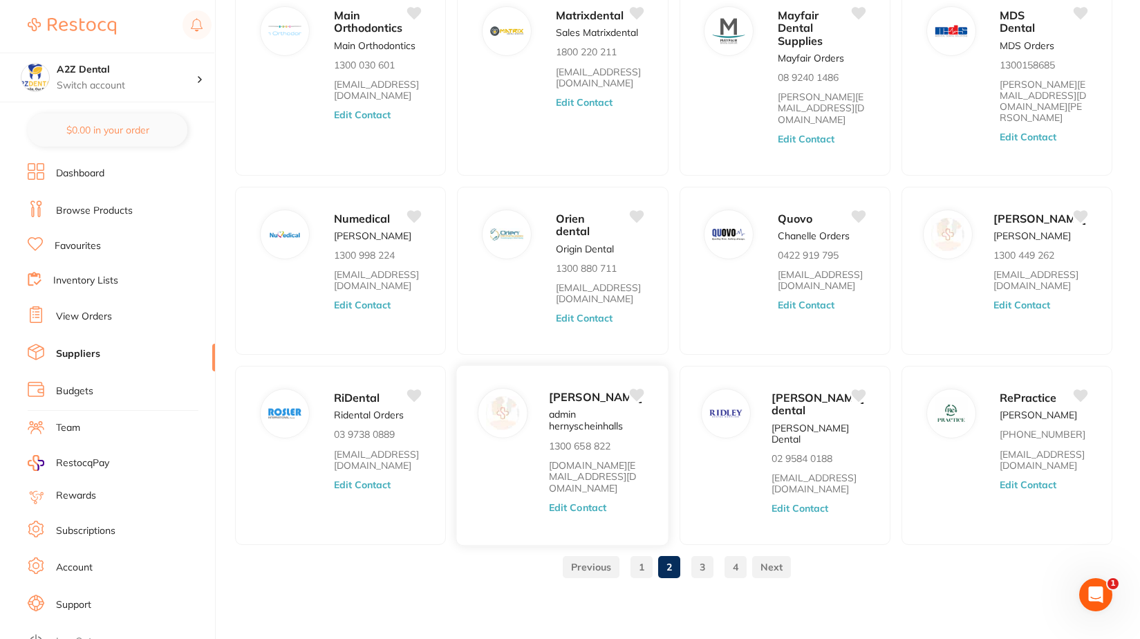
click at [578, 509] on button "Edit Contact" at bounding box center [577, 507] width 57 height 11
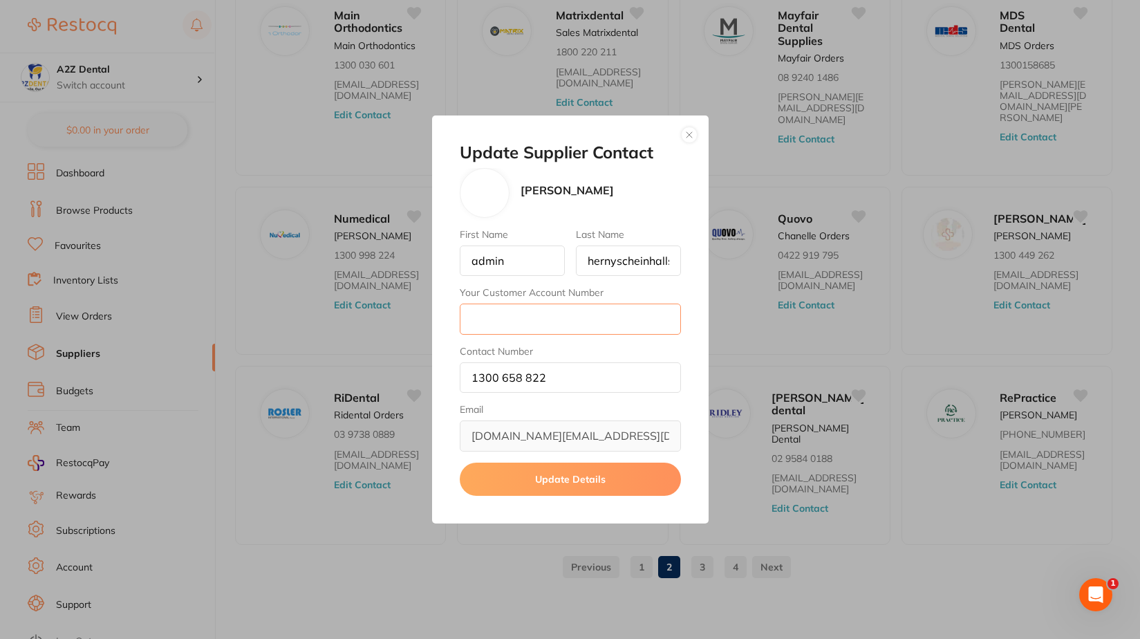
click at [523, 319] on input "Your Customer Account Number" at bounding box center [570, 318] width 221 height 30
type input "71RDI001"
drag, startPoint x: 561, startPoint y: 376, endPoint x: 411, endPoint y: 375, distance: 150.7
click at [411, 375] on div "Update Supplier Contact Henry Schein Halas First Name admin Last Name hernysche…" at bounding box center [570, 319] width 1140 height 639
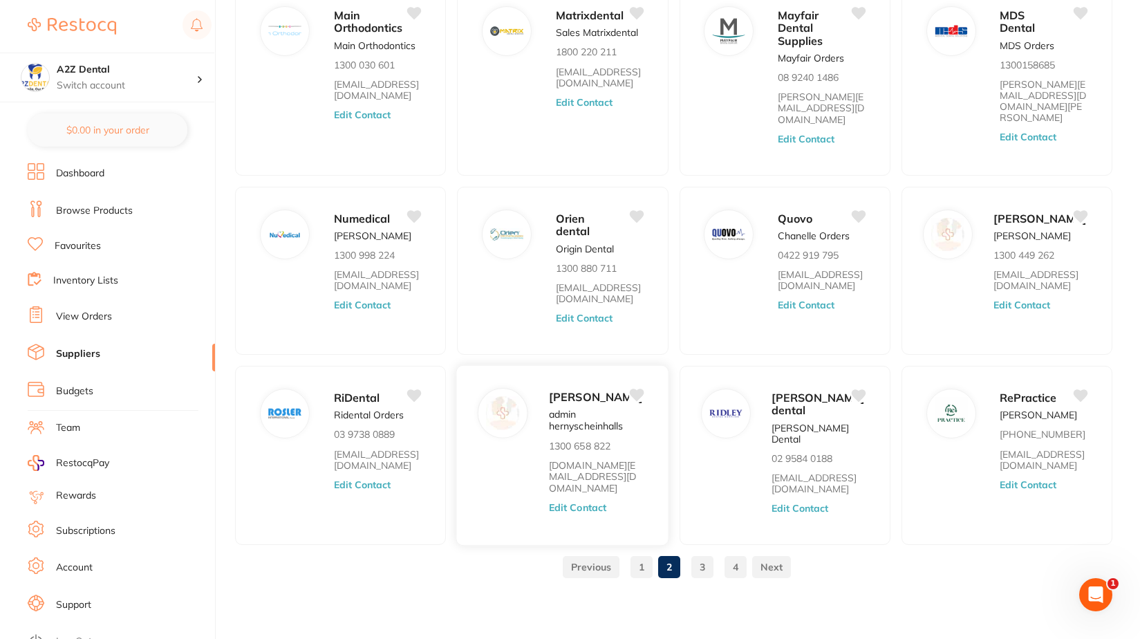
click at [589, 508] on button "Edit Contact" at bounding box center [577, 507] width 57 height 11
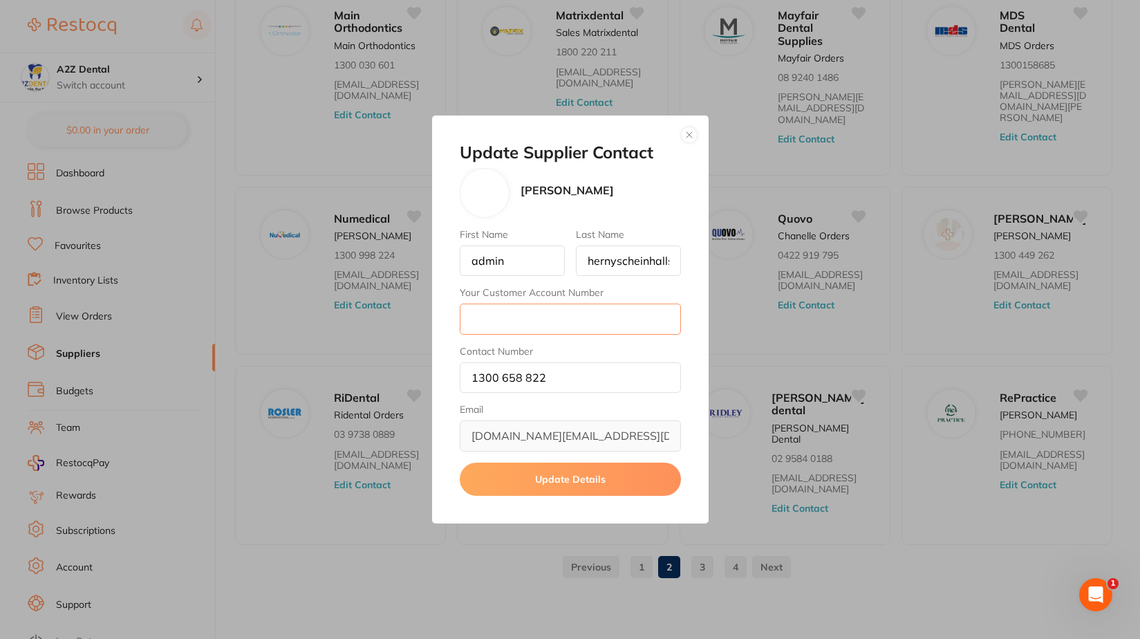
click at [542, 322] on input "Your Customer Account Number" at bounding box center [570, 318] width 221 height 30
type input "71RDI001"
click at [515, 377] on input "1300 658 822" at bounding box center [570, 377] width 221 height 30
drag, startPoint x: 547, startPoint y: 384, endPoint x: 551, endPoint y: 377, distance: 8.7
click at [551, 377] on input "1300 658 822" at bounding box center [570, 377] width 221 height 30
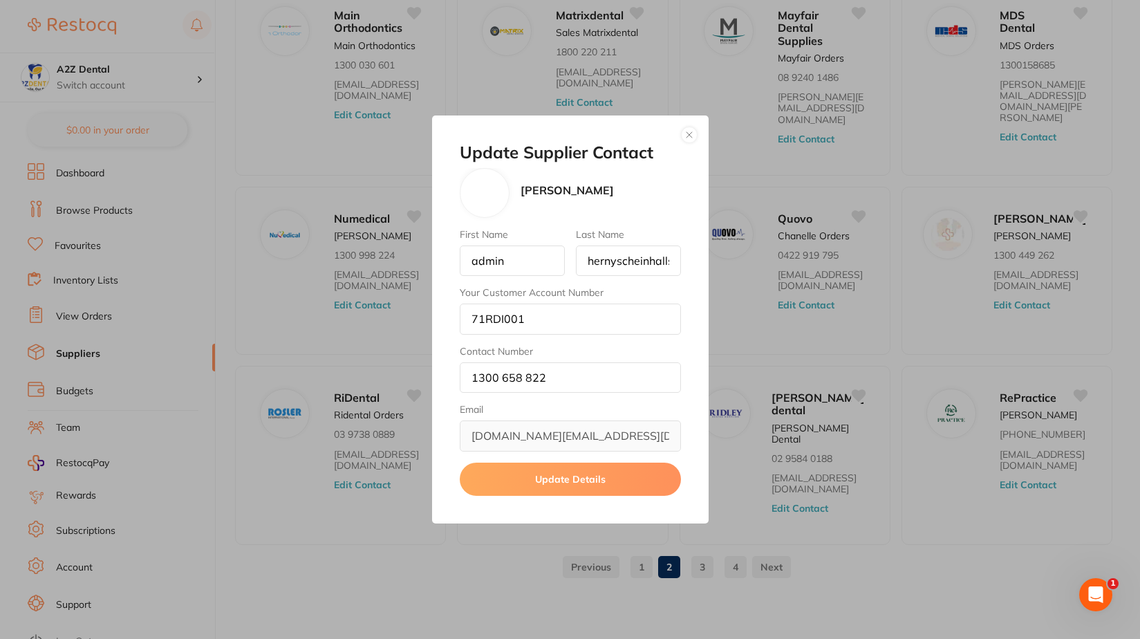
click at [568, 480] on button "Update Details" at bounding box center [570, 478] width 221 height 33
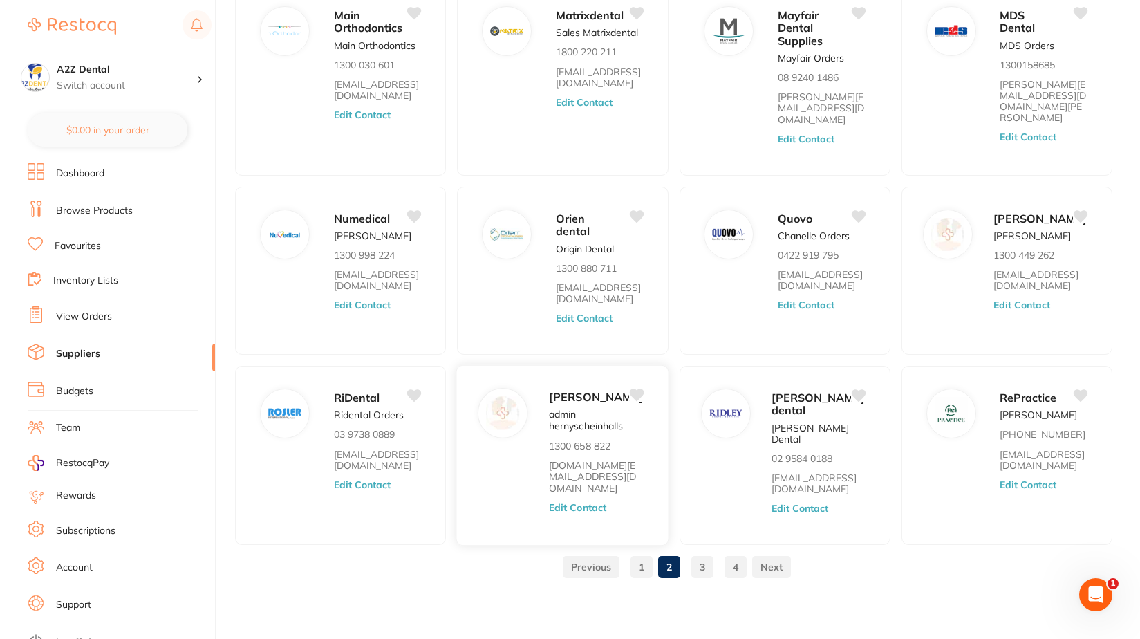
click at [581, 508] on button "Edit Contact" at bounding box center [577, 507] width 57 height 11
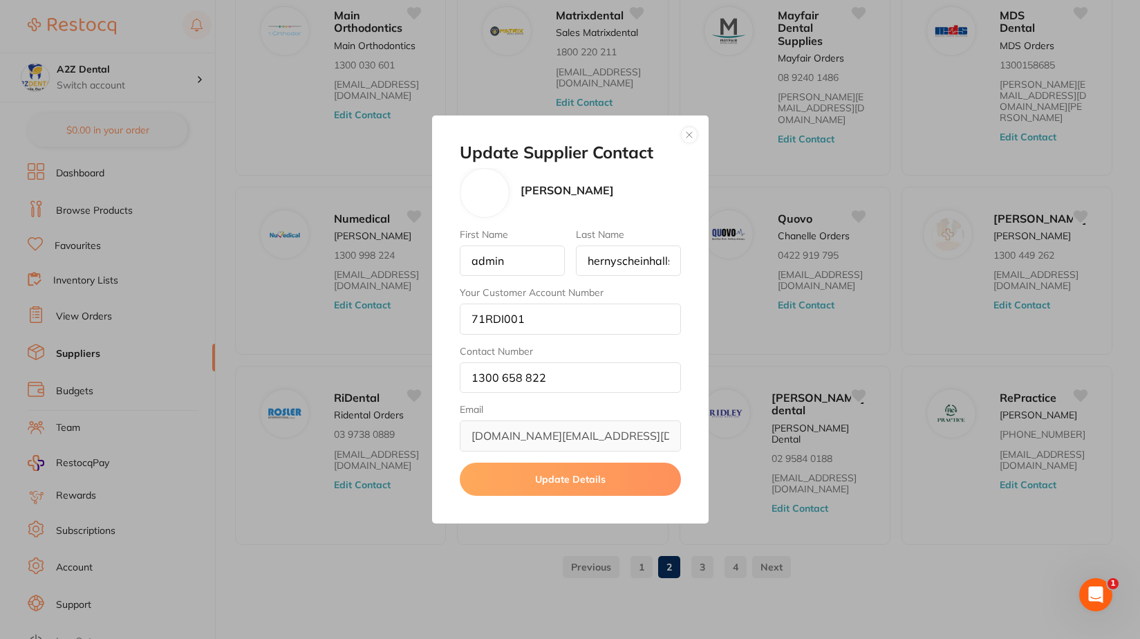
click at [580, 475] on button "Update Details" at bounding box center [570, 478] width 221 height 33
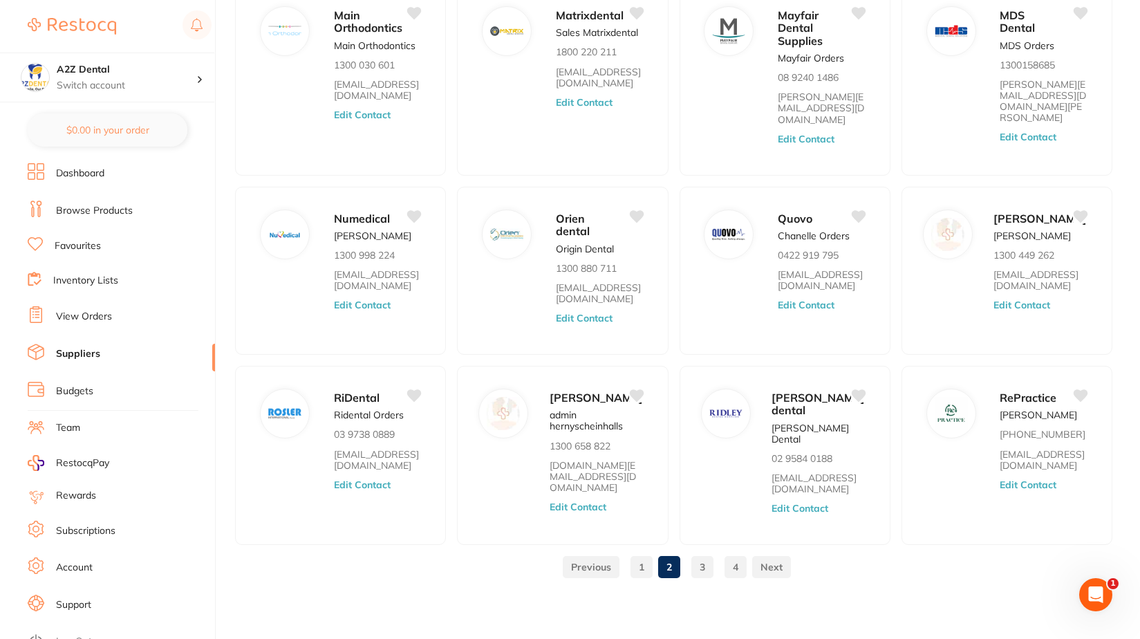
click at [772, 565] on link at bounding box center [771, 567] width 39 height 28
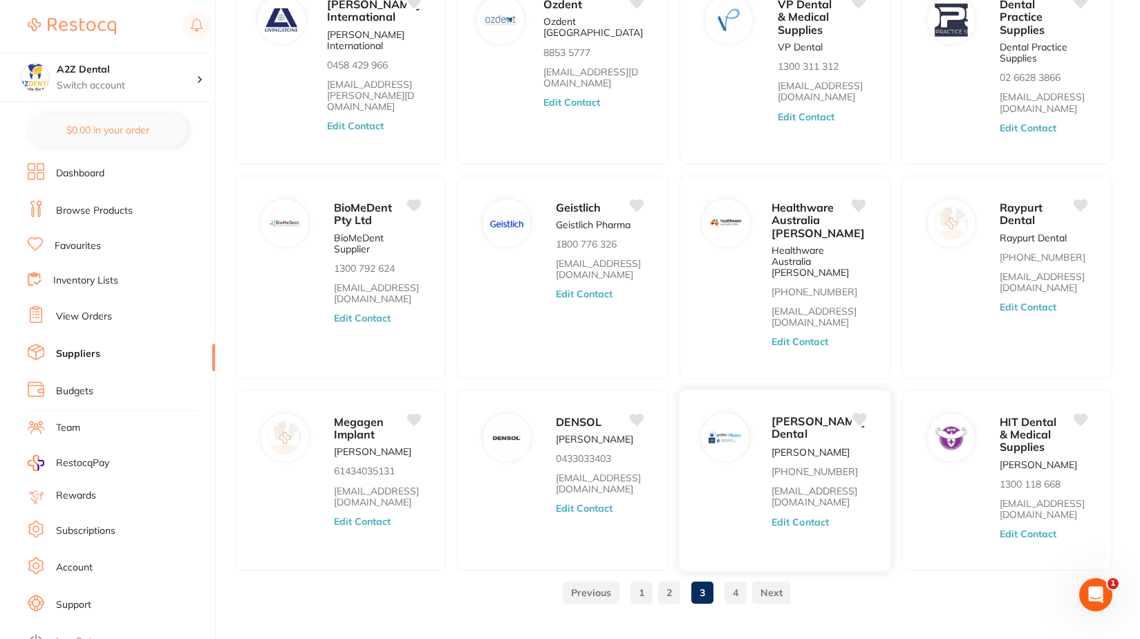
scroll to position [158, 0]
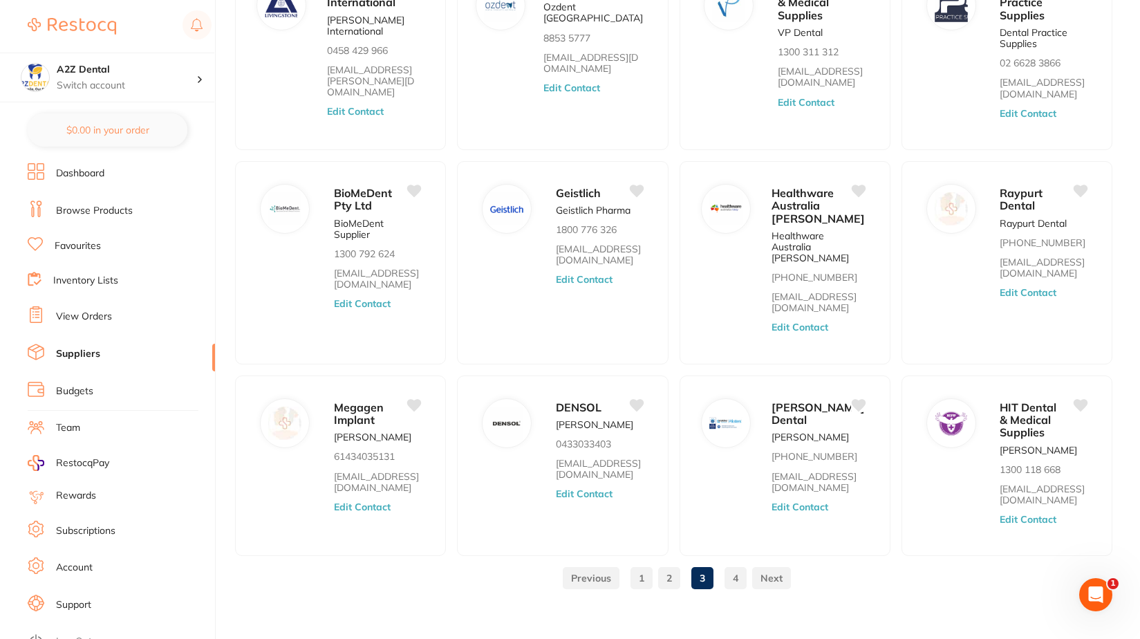
click at [772, 564] on link at bounding box center [771, 578] width 39 height 28
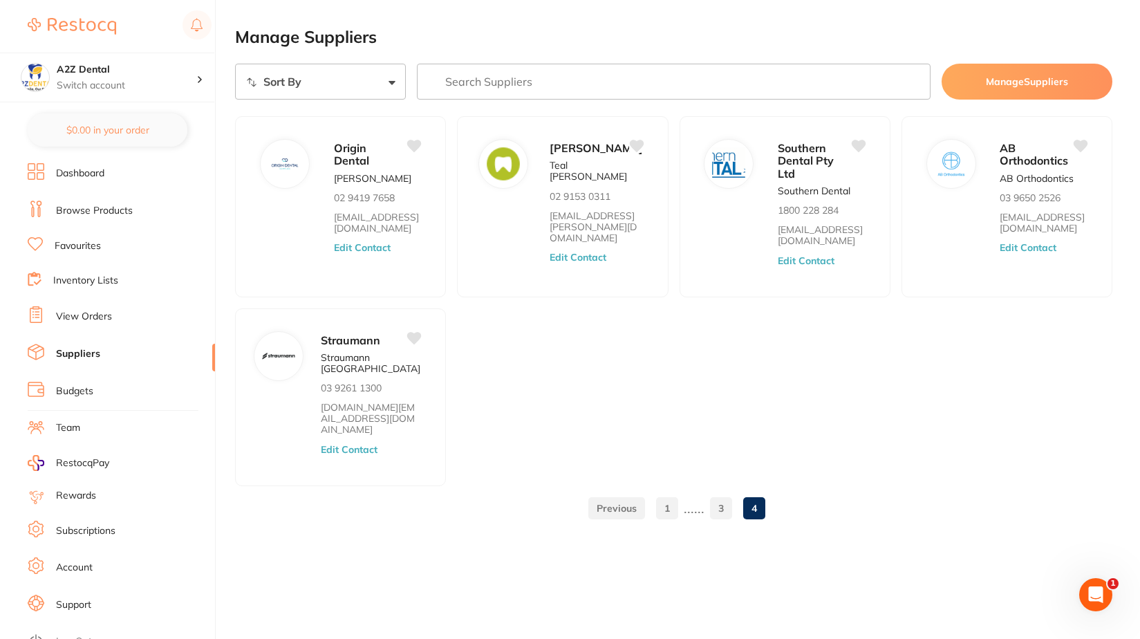
scroll to position [0, 0]
click at [669, 494] on link "1" at bounding box center [668, 508] width 22 height 28
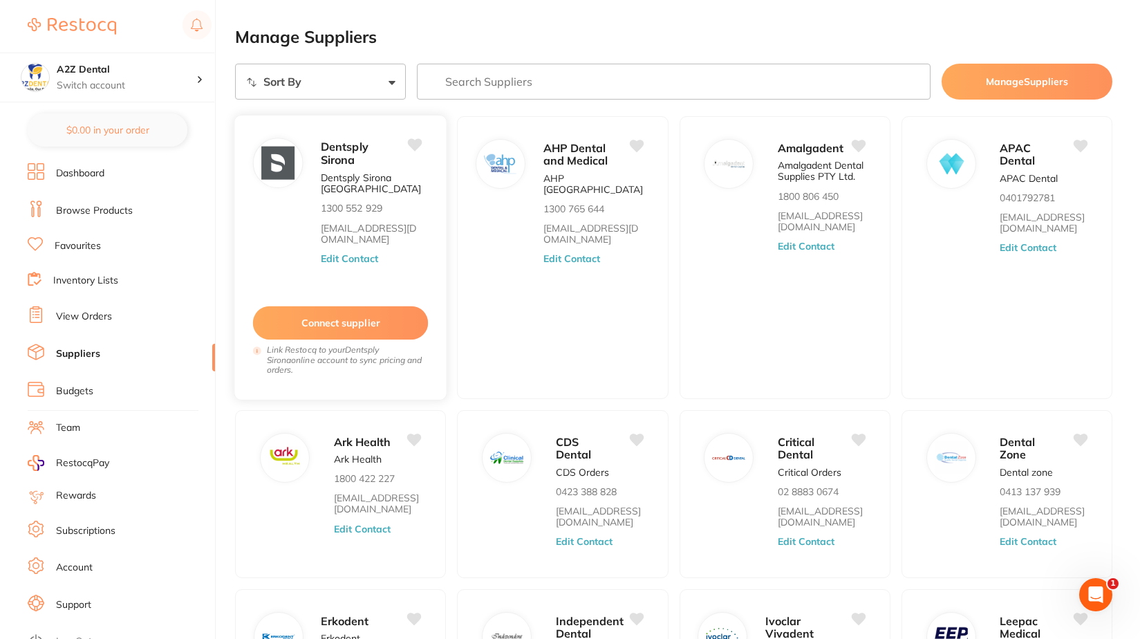
click at [337, 319] on button "Connect supplier" at bounding box center [341, 323] width 176 height 34
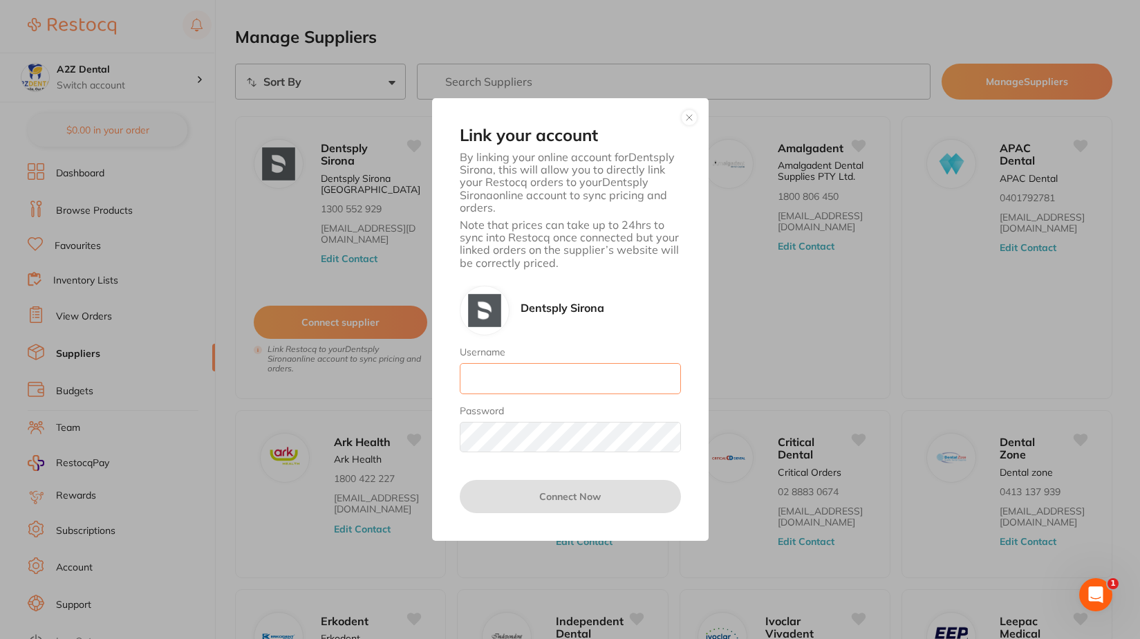
click at [518, 379] on input "Username" at bounding box center [570, 378] width 221 height 30
click at [688, 117] on button "button" at bounding box center [689, 117] width 17 height 17
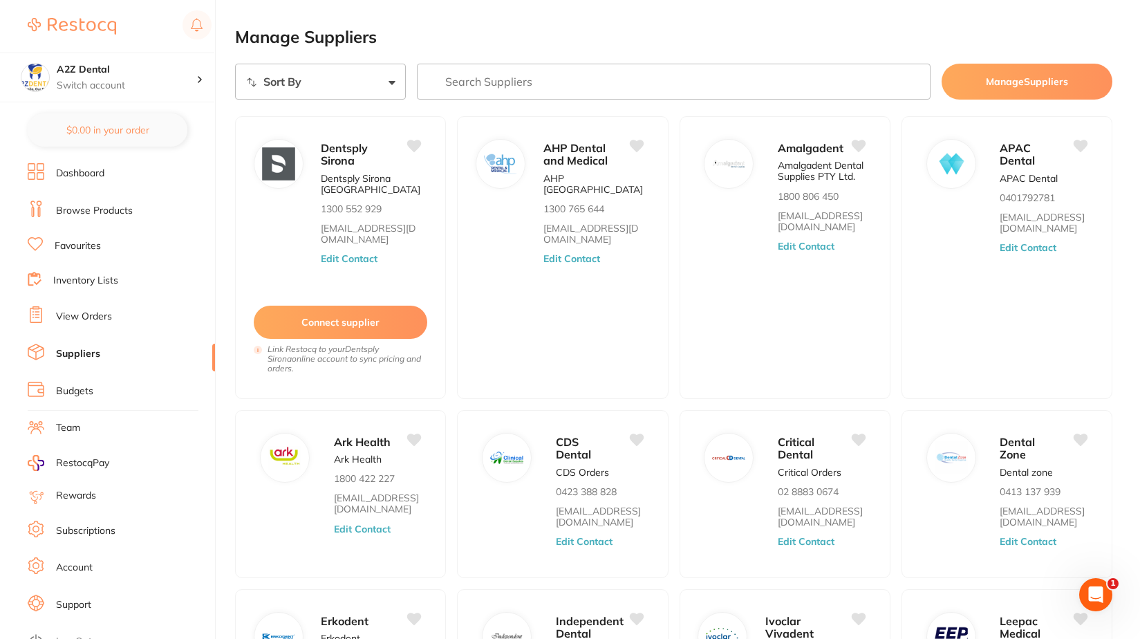
click at [113, 207] on link "Browse Products" at bounding box center [94, 211] width 77 height 14
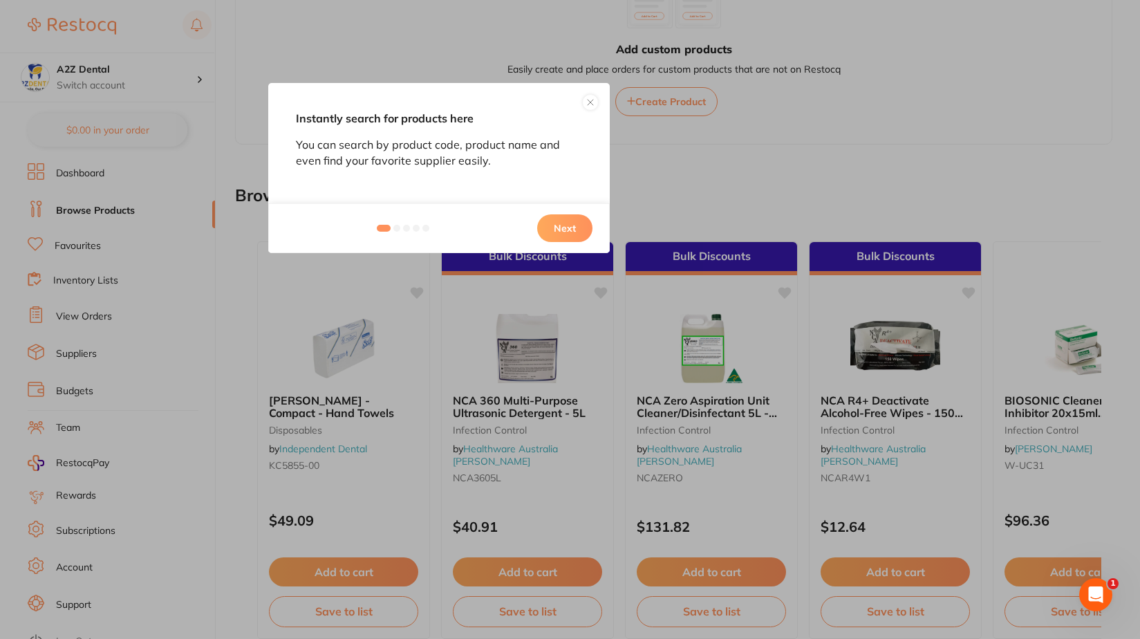
scroll to position [276, 0]
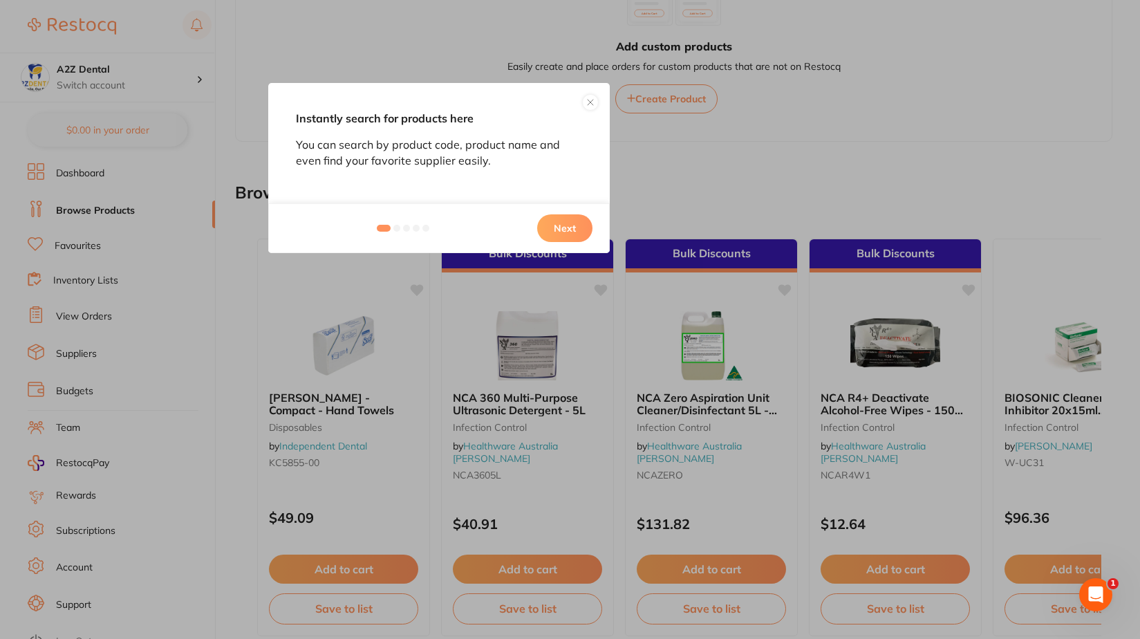
click at [572, 227] on button "Next" at bounding box center [564, 228] width 55 height 28
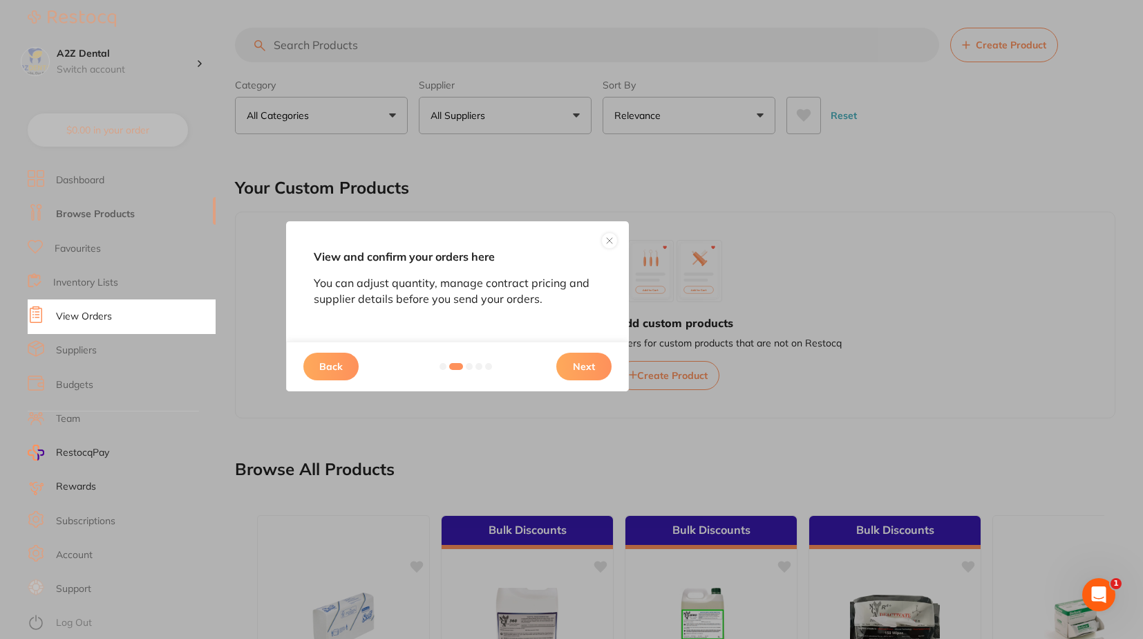
drag, startPoint x: 615, startPoint y: 242, endPoint x: 621, endPoint y: 267, distance: 25.5
click at [621, 267] on div "View and confirm your orders here You can adjust quantity, manage contract pric…" at bounding box center [457, 306] width 343 height 170
click at [590, 360] on button "Next" at bounding box center [583, 367] width 55 height 28
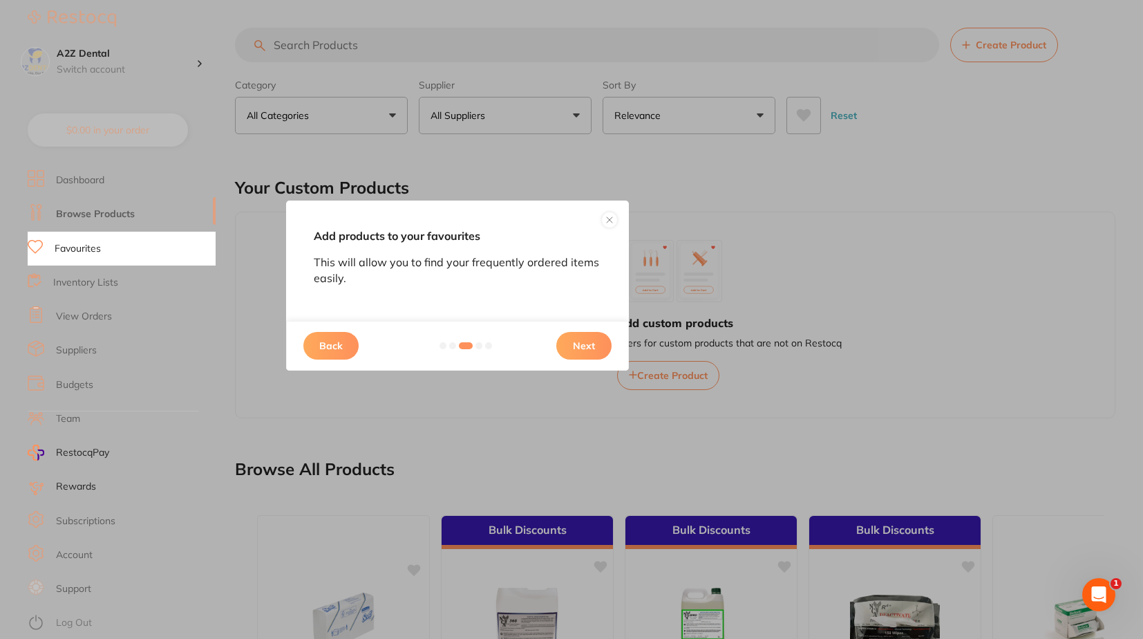
click at [586, 345] on button "Next" at bounding box center [583, 346] width 55 height 28
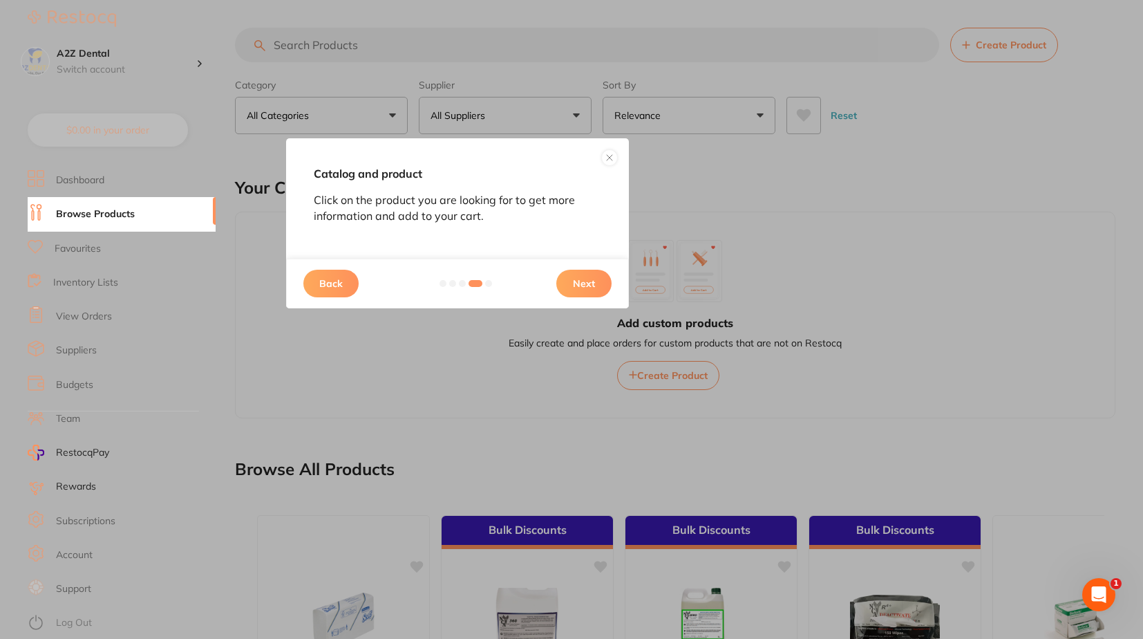
click at [588, 279] on button "Next" at bounding box center [583, 284] width 55 height 28
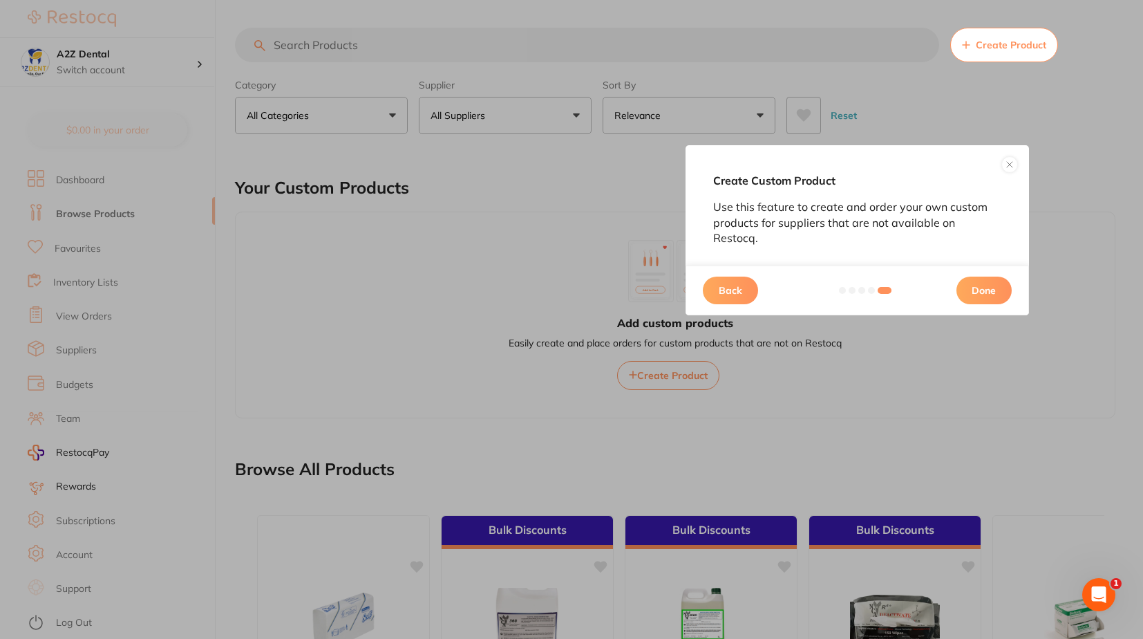
click at [1006, 158] on button at bounding box center [1010, 164] width 17 height 17
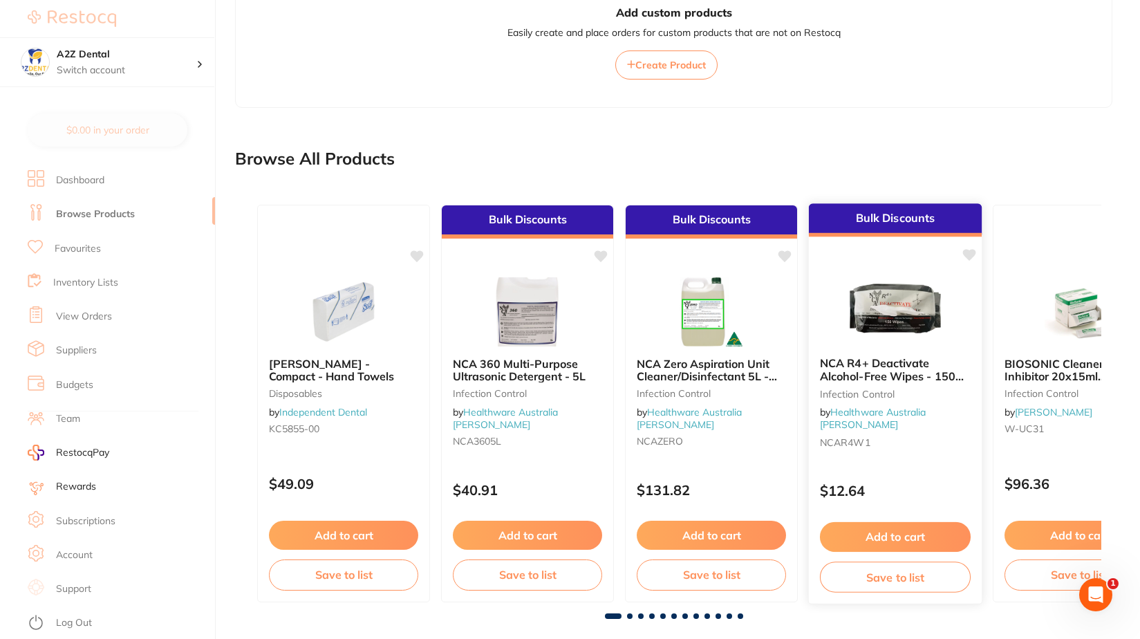
scroll to position [329, 0]
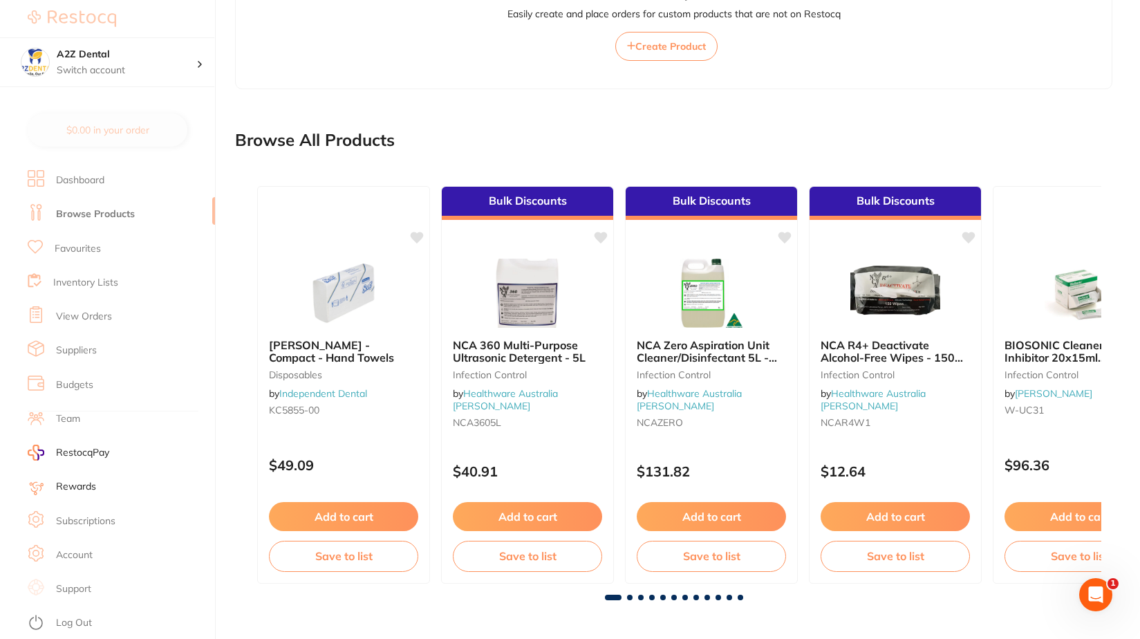
click at [86, 180] on link "Dashboard" at bounding box center [80, 180] width 48 height 14
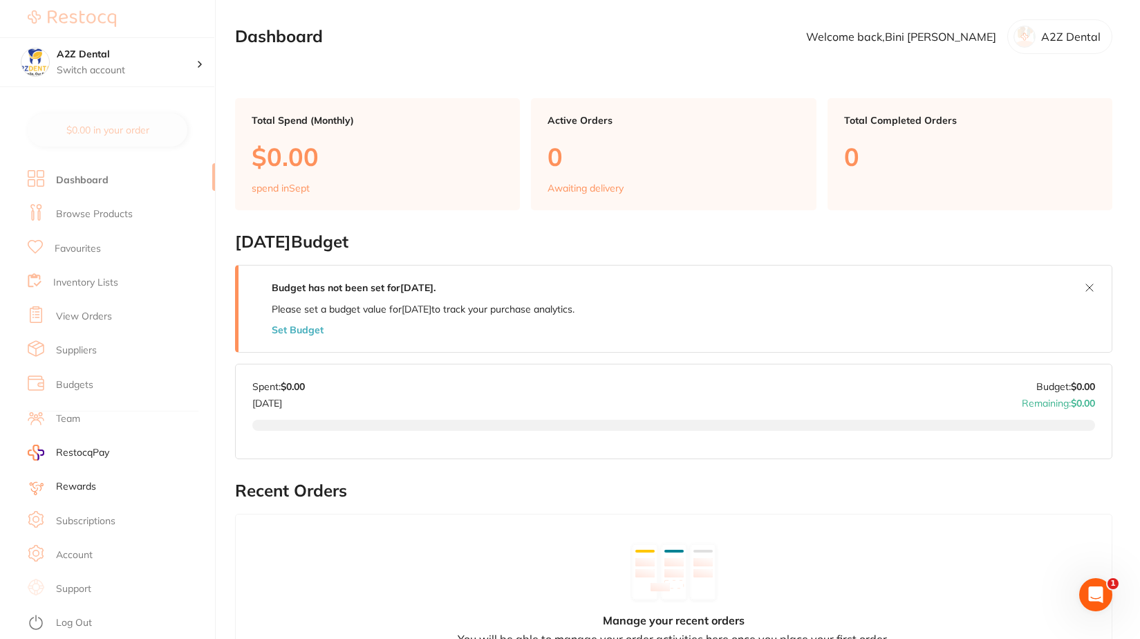
click at [80, 246] on link "Favourites" at bounding box center [78, 249] width 46 height 14
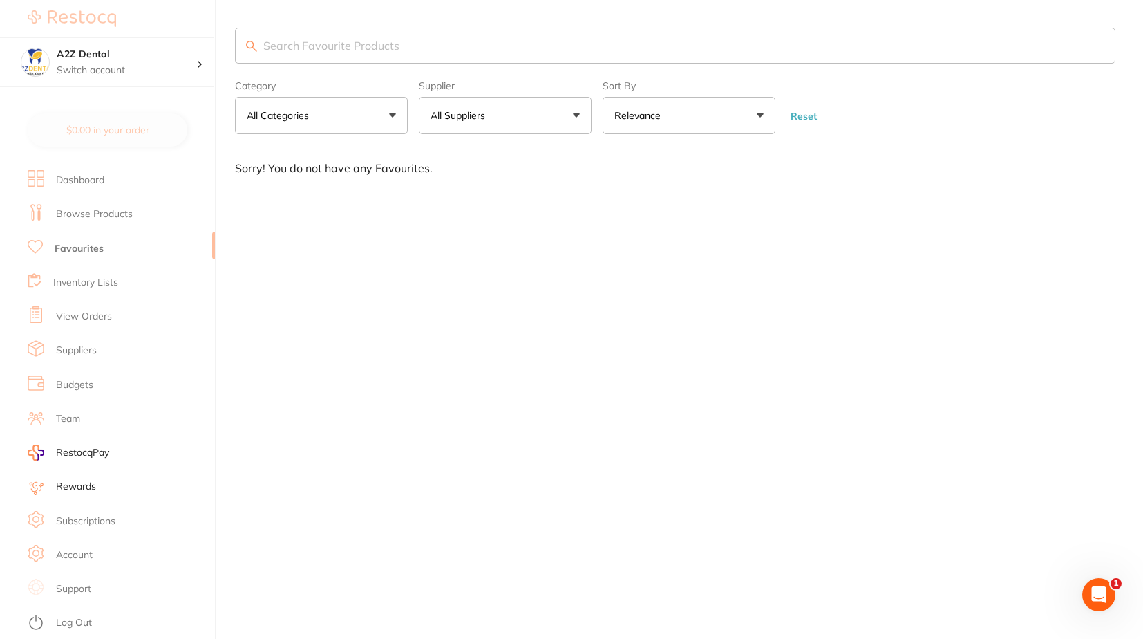
click at [78, 281] on link "Inventory Lists" at bounding box center [85, 283] width 65 height 14
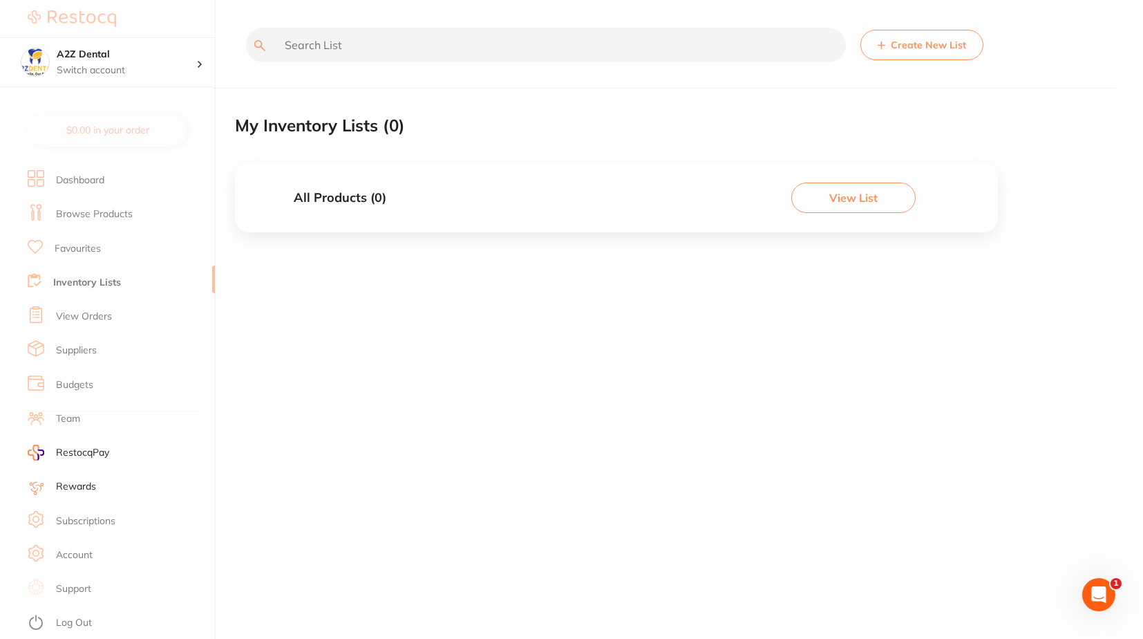
click at [65, 312] on link "View Orders" at bounding box center [84, 317] width 56 height 14
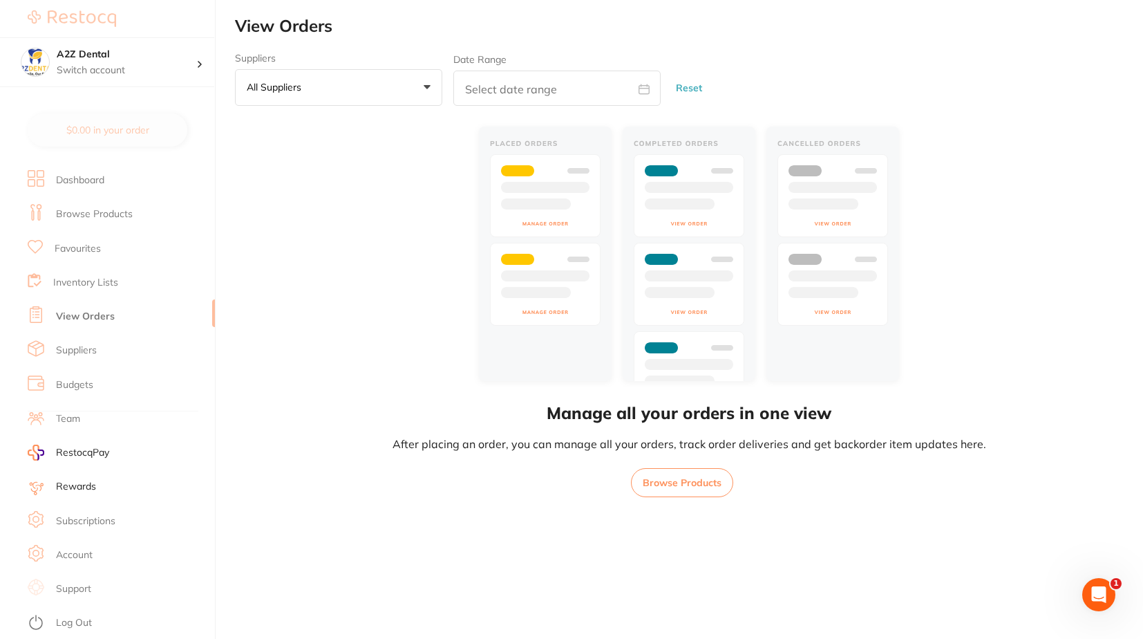
click at [77, 281] on link "Inventory Lists" at bounding box center [85, 283] width 65 height 14
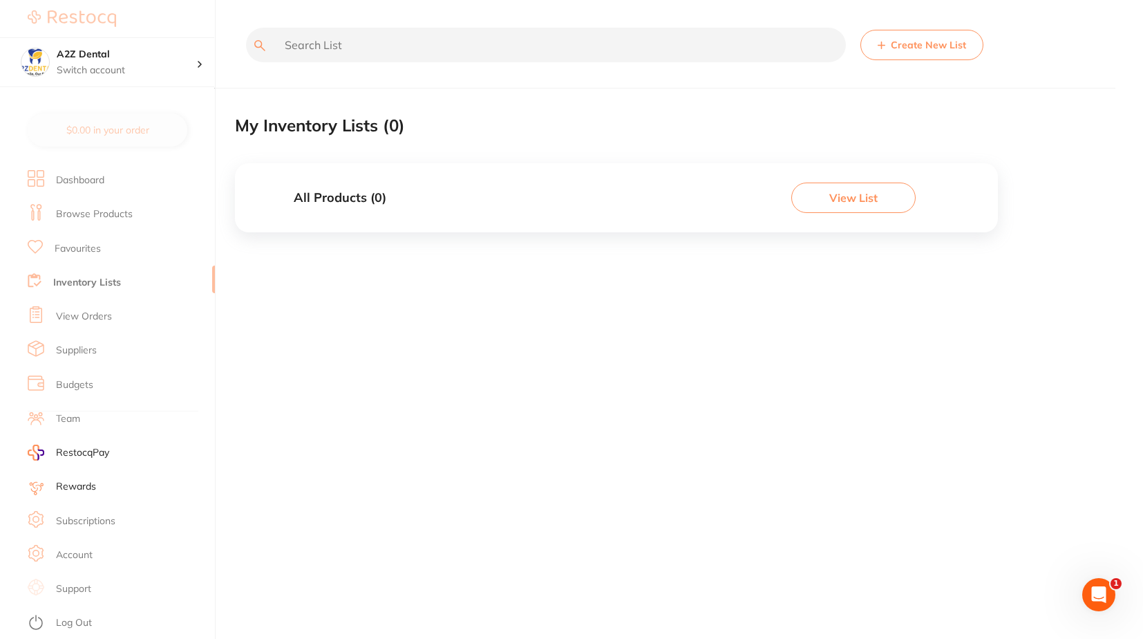
click at [81, 348] on link "Suppliers" at bounding box center [76, 351] width 41 height 14
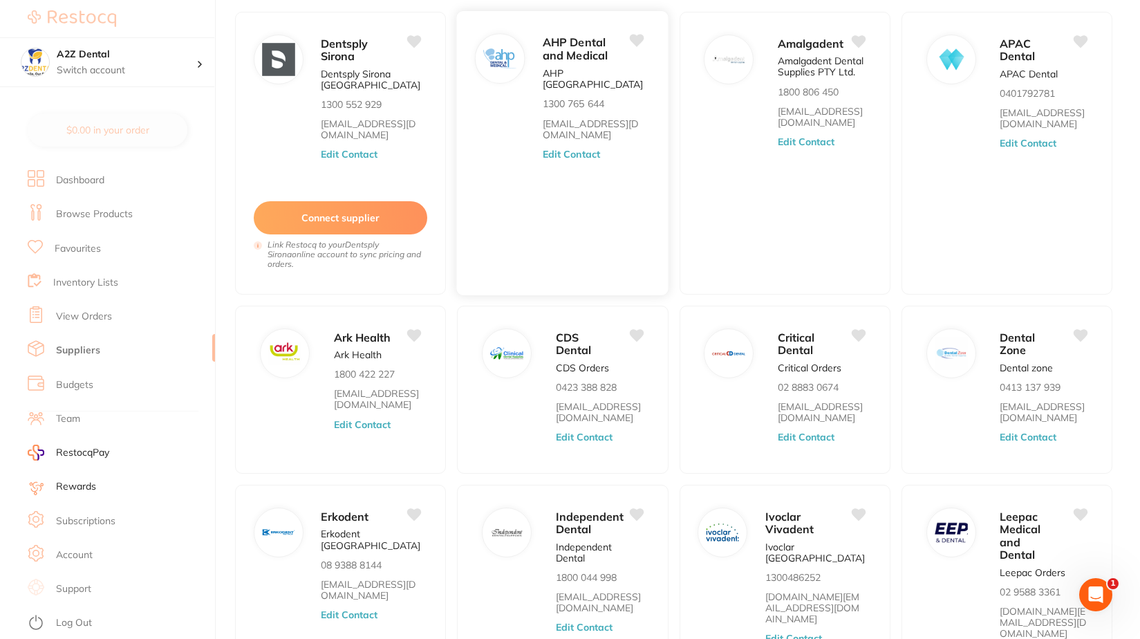
scroll to position [228, 0]
